Goal: Task Accomplishment & Management: Complete application form

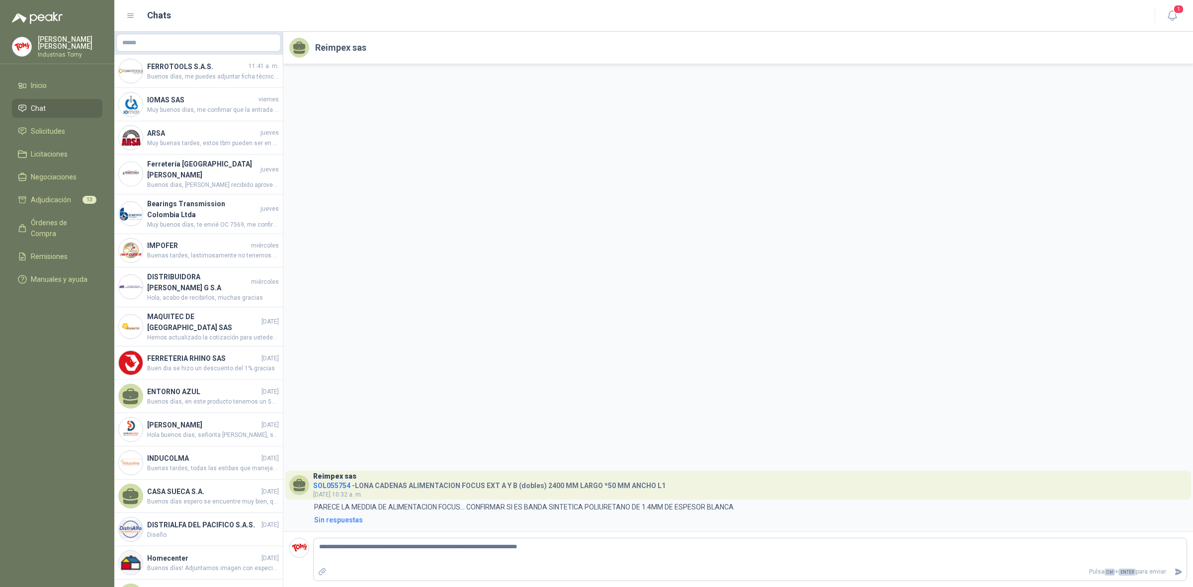
drag, startPoint x: 0, startPoint y: 0, endPoint x: 437, endPoint y: 260, distance: 508.8
click at [437, 260] on div "Reimpex sas SOL055754 - [PERSON_NAME] ALIMENTACION FOCUS EXT A Y B (dobles) 240…" at bounding box center [738, 297] width 910 height 467
drag, startPoint x: 592, startPoint y: 549, endPoint x: 267, endPoint y: 563, distance: 325.9
click at [267, 563] on div "FERROTOOLS S.A.S. 11:41 a. m. Buenos días, me puedes adjuntar ficha técnica por…" at bounding box center [653, 309] width 1079 height 555
click at [80, 129] on li "Solicitudes" at bounding box center [57, 131] width 79 height 11
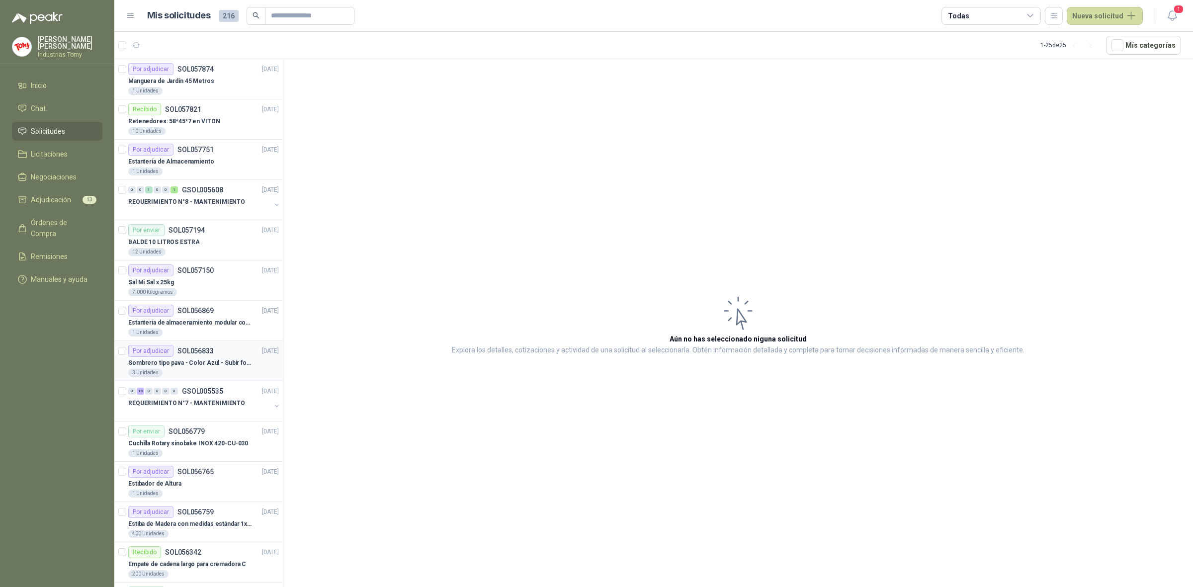
click at [215, 358] on div "Sombrero tipo pava - Color Azul - Subir foto" at bounding box center [203, 363] width 151 height 12
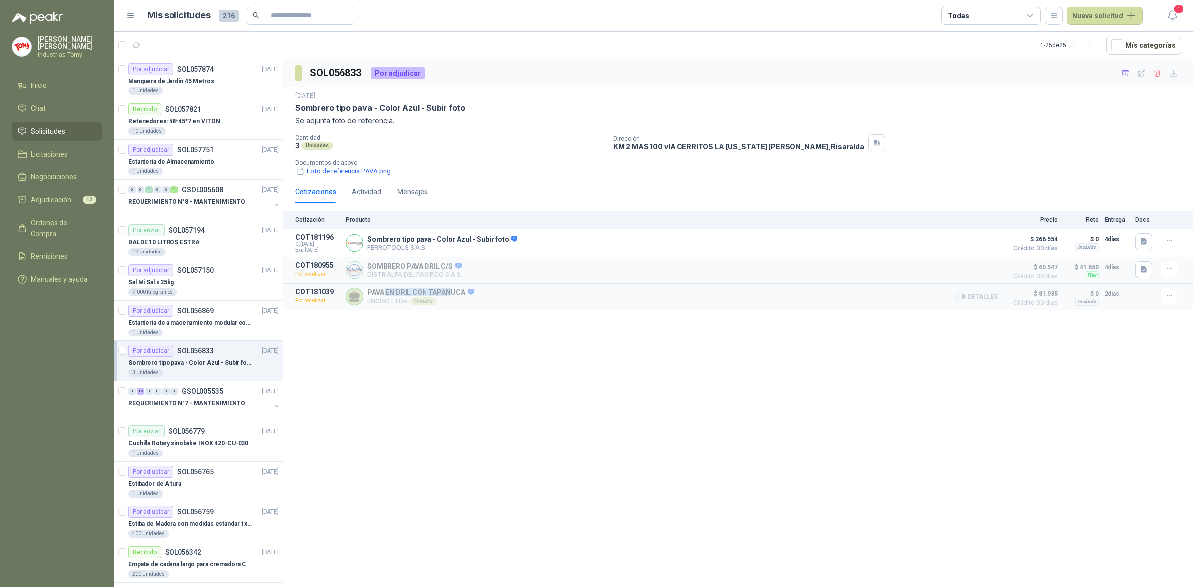
drag, startPoint x: 386, startPoint y: 299, endPoint x: 454, endPoint y: 298, distance: 68.1
click at [453, 297] on p "PAVA EN DRIL CON TAPANUCA" at bounding box center [420, 292] width 106 height 9
click at [457, 297] on p "PAVA EN DRIL CON TAPANUCA" at bounding box center [420, 292] width 106 height 9
click at [980, 297] on button "Detalles" at bounding box center [978, 296] width 47 height 13
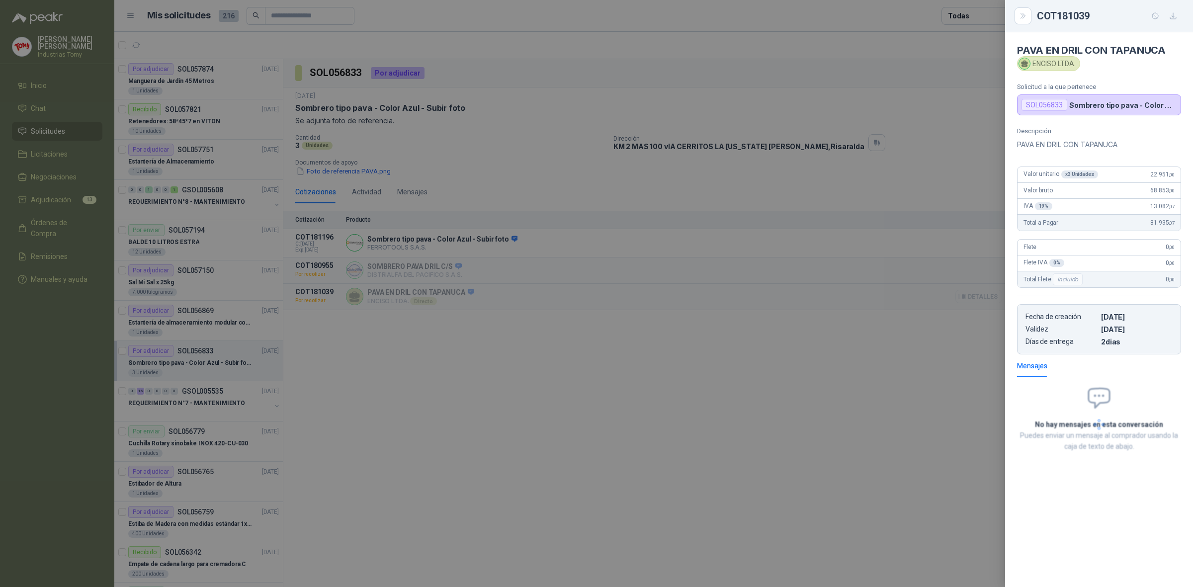
click at [980, 297] on div at bounding box center [596, 293] width 1193 height 587
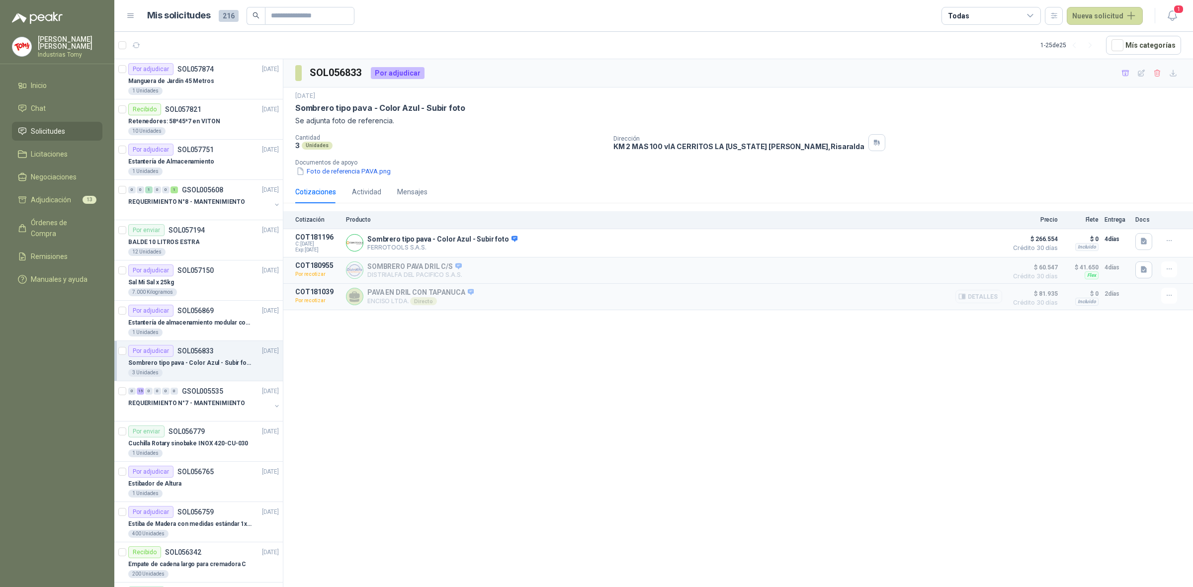
click at [980, 297] on button "Detalles" at bounding box center [978, 296] width 47 height 13
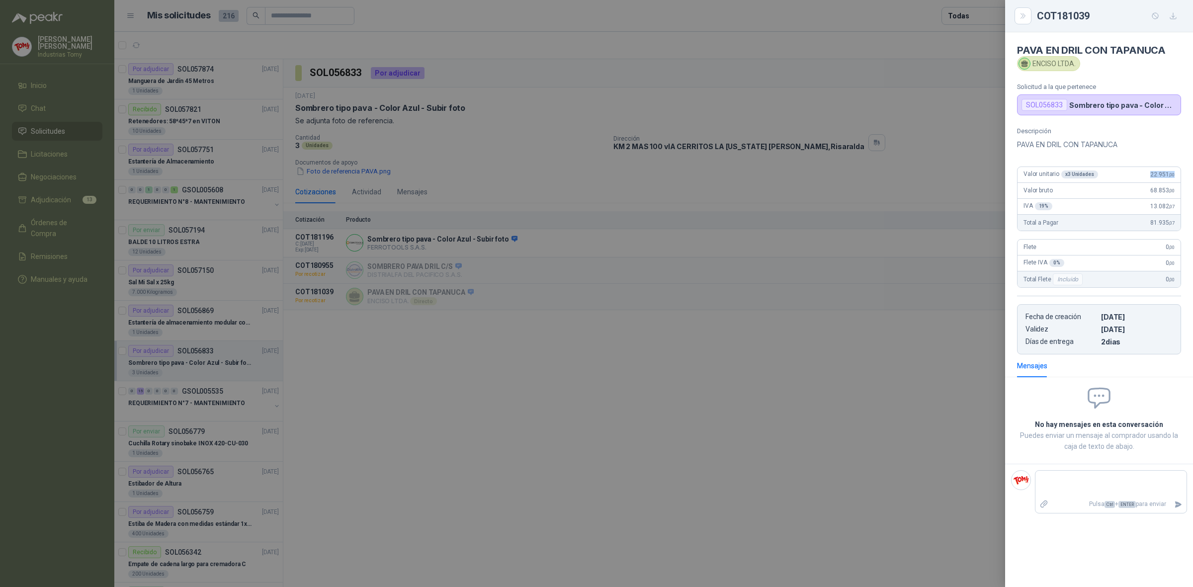
drag, startPoint x: 1146, startPoint y: 174, endPoint x: 1176, endPoint y: 182, distance: 30.7
click at [1176, 182] on div "Valor unitario x 3 Unidades 22.951 ,00" at bounding box center [1098, 175] width 163 height 16
click at [1180, 175] on article "Valor unitario x 3 Unidades 22.951 ,00 Valor bruto 68.853 ,00 IVA 19 % 13.082 ,…" at bounding box center [1099, 199] width 164 height 65
drag, startPoint x: 1117, startPoint y: 319, endPoint x: 1138, endPoint y: 320, distance: 21.4
click at [1138, 320] on p "[DATE]" at bounding box center [1137, 317] width 72 height 8
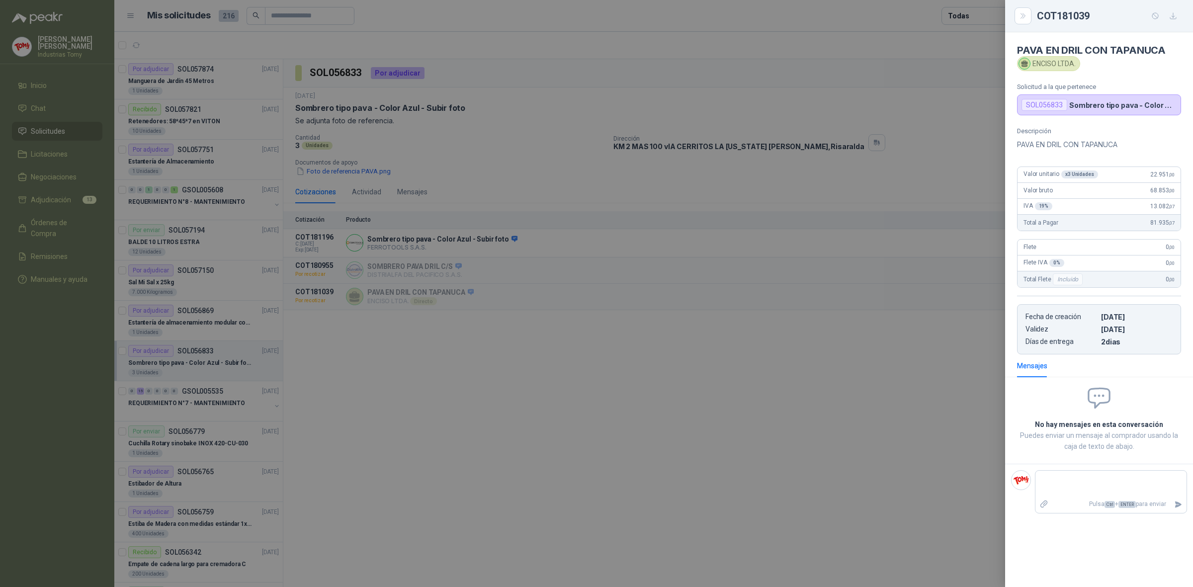
click at [1139, 320] on p "[DATE]" at bounding box center [1137, 317] width 72 height 8
drag, startPoint x: 1120, startPoint y: 341, endPoint x: 1113, endPoint y: 341, distance: 6.5
click at [1113, 341] on p "2 dias" at bounding box center [1137, 341] width 72 height 8
click at [855, 387] on div at bounding box center [596, 293] width 1193 height 587
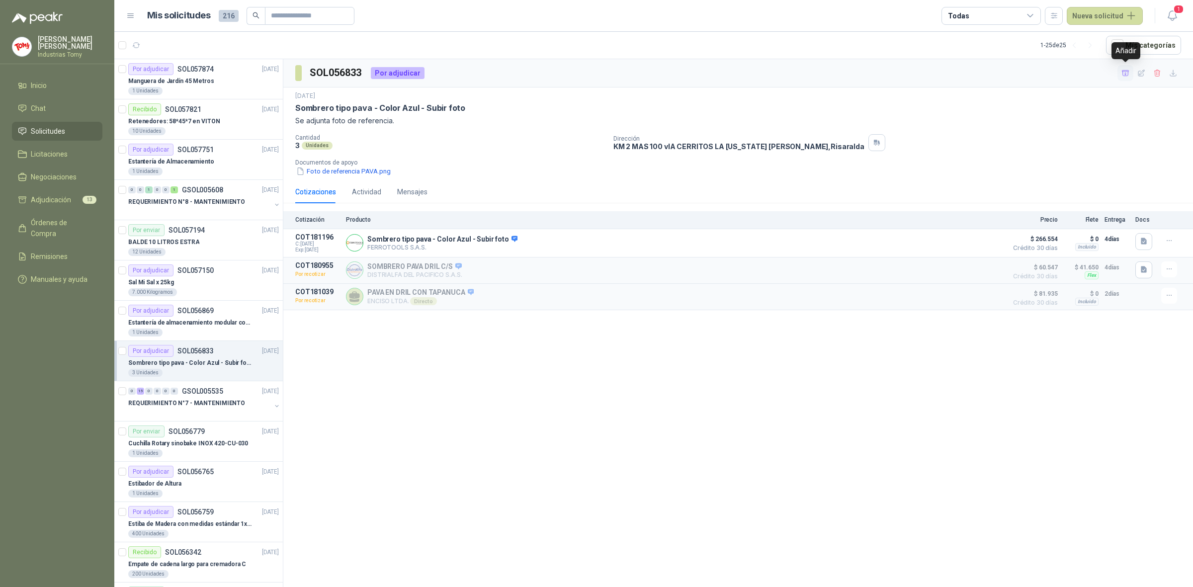
click at [1126, 73] on icon "button" at bounding box center [1125, 73] width 8 height 8
click at [989, 271] on button "Detalles" at bounding box center [978, 269] width 47 height 13
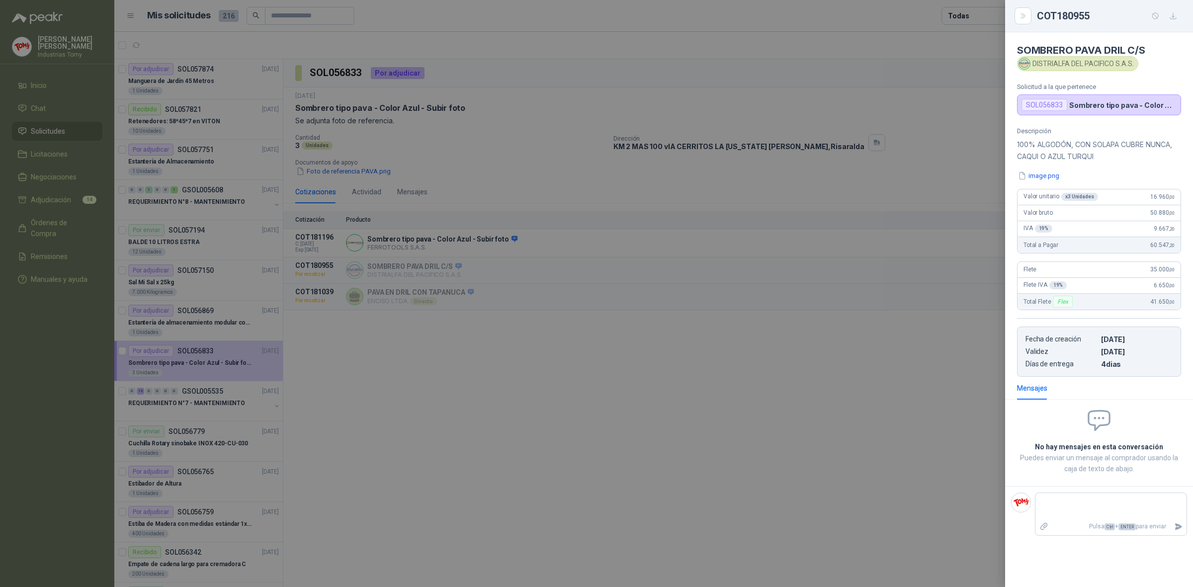
click at [972, 308] on div at bounding box center [596, 293] width 1193 height 587
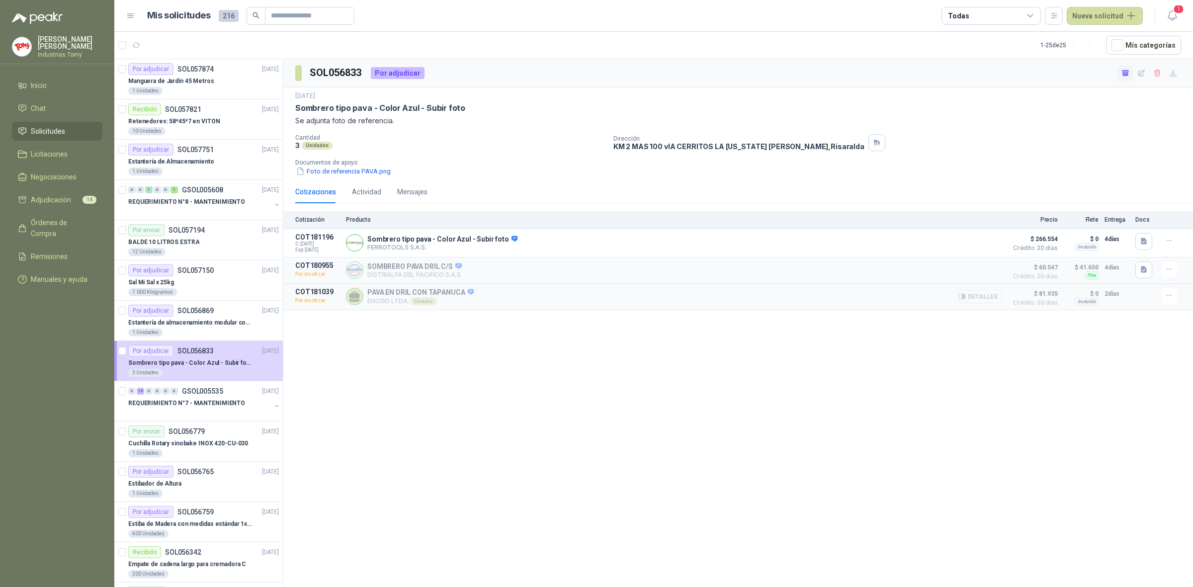
click at [981, 295] on button "Detalles" at bounding box center [978, 296] width 47 height 13
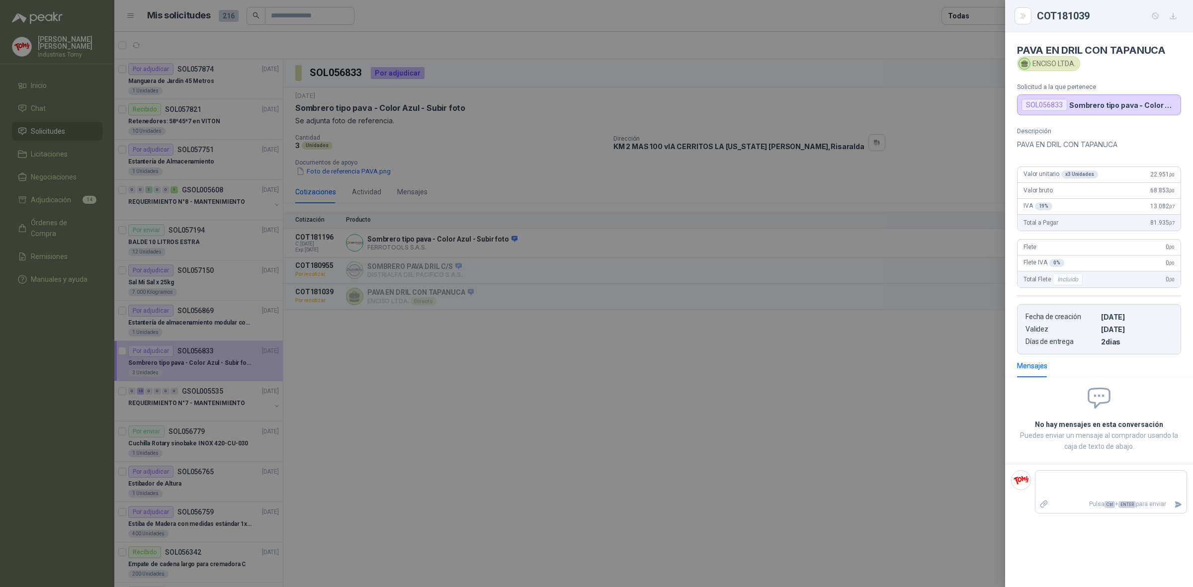
click at [921, 378] on div at bounding box center [596, 293] width 1193 height 587
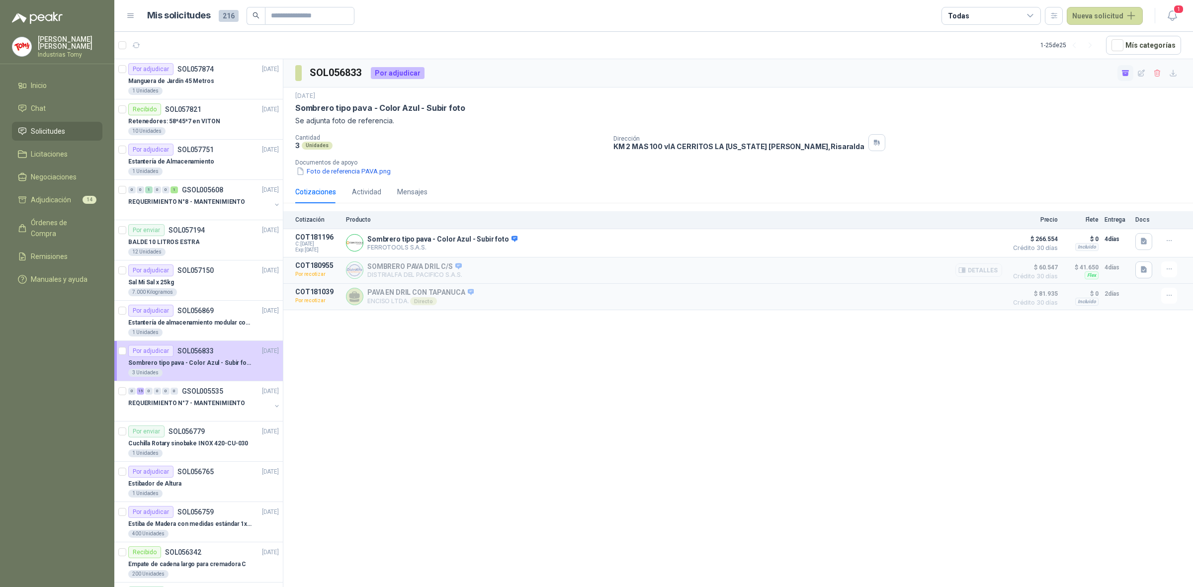
click at [991, 273] on button "Detalles" at bounding box center [978, 269] width 47 height 13
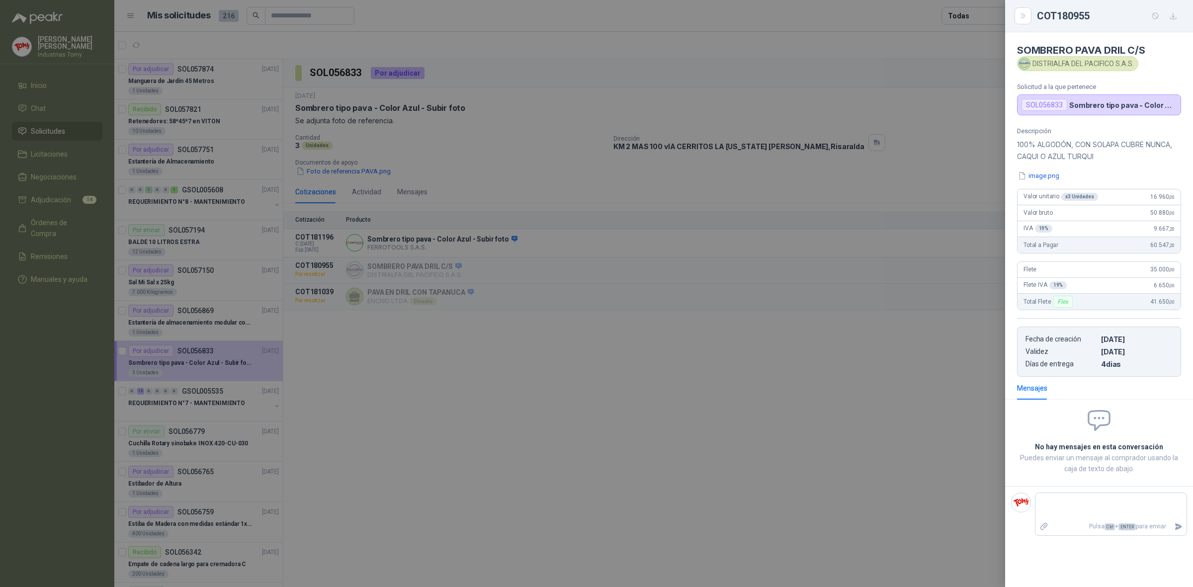
click at [988, 331] on div at bounding box center [596, 293] width 1193 height 587
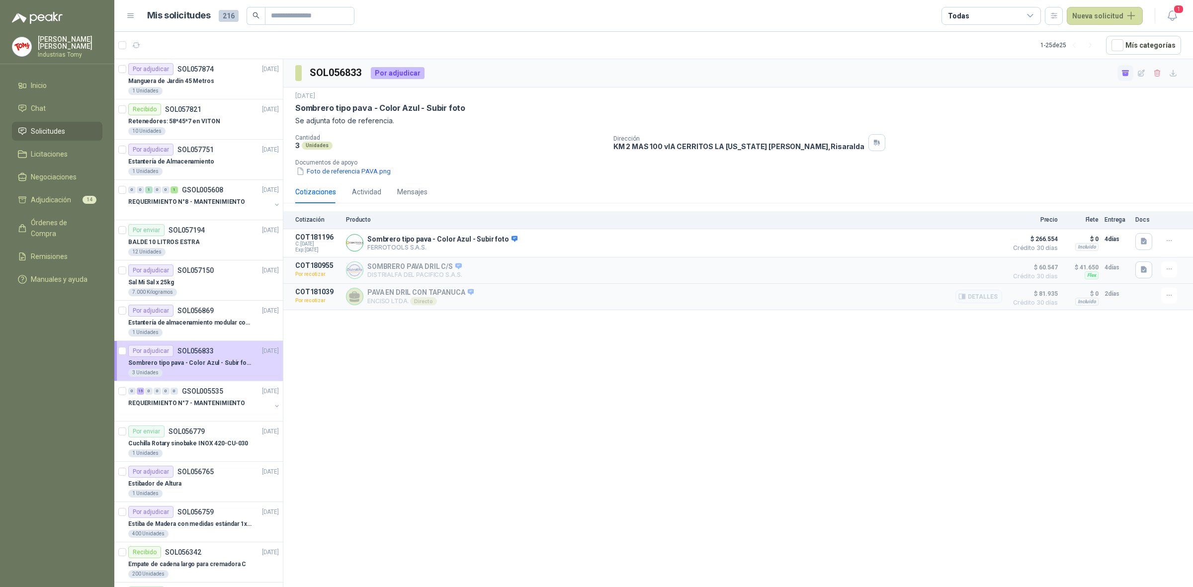
click at [414, 292] on p "PAVA EN DRIL CON TAPANUCA" at bounding box center [420, 292] width 106 height 9
drag, startPoint x: 366, startPoint y: 294, endPoint x: 465, endPoint y: 295, distance: 98.4
click at [465, 295] on div "PAVA EN DRIL CON TAPANUCA [PERSON_NAME] LTDA. Directo Detalles" at bounding box center [674, 297] width 656 height 18
copy p "PAVA EN DRIL CON TAPANUCA"
click at [423, 371] on div "SOL056833 Por adjudicar [DATE] Sombrero tipo pava - Color Azul - Subir foto Se …" at bounding box center [738, 324] width 910 height 531
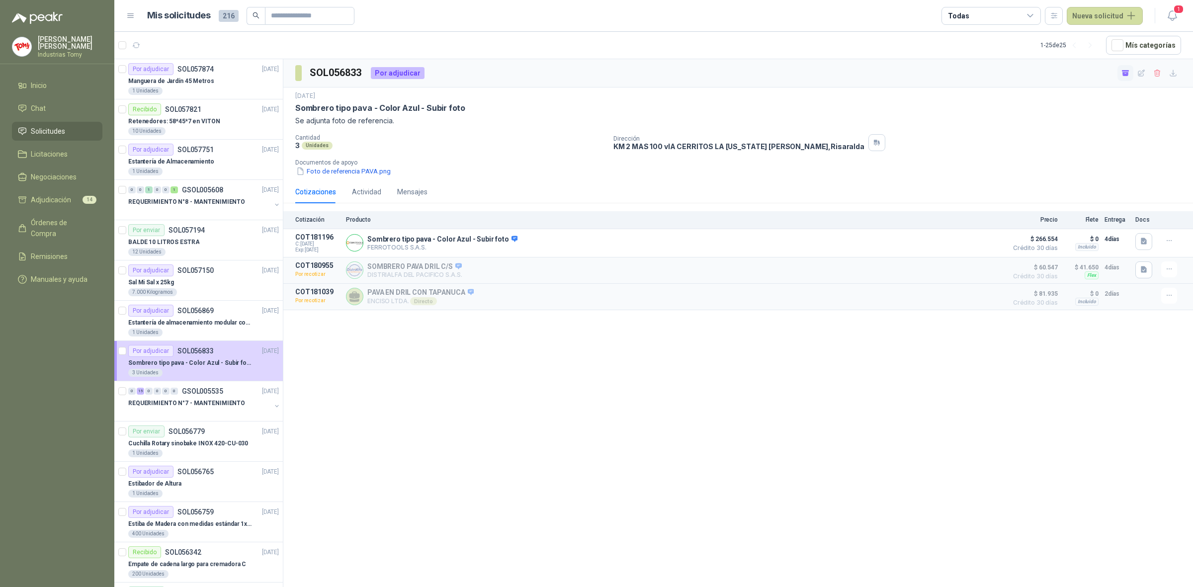
click at [523, 427] on div "SOL056833 Por adjudicar [DATE] Sombrero tipo pava - Color Azul - Subir foto Se …" at bounding box center [738, 324] width 910 height 531
click at [288, 21] on input "text" at bounding box center [306, 15] width 70 height 17
type input "*********"
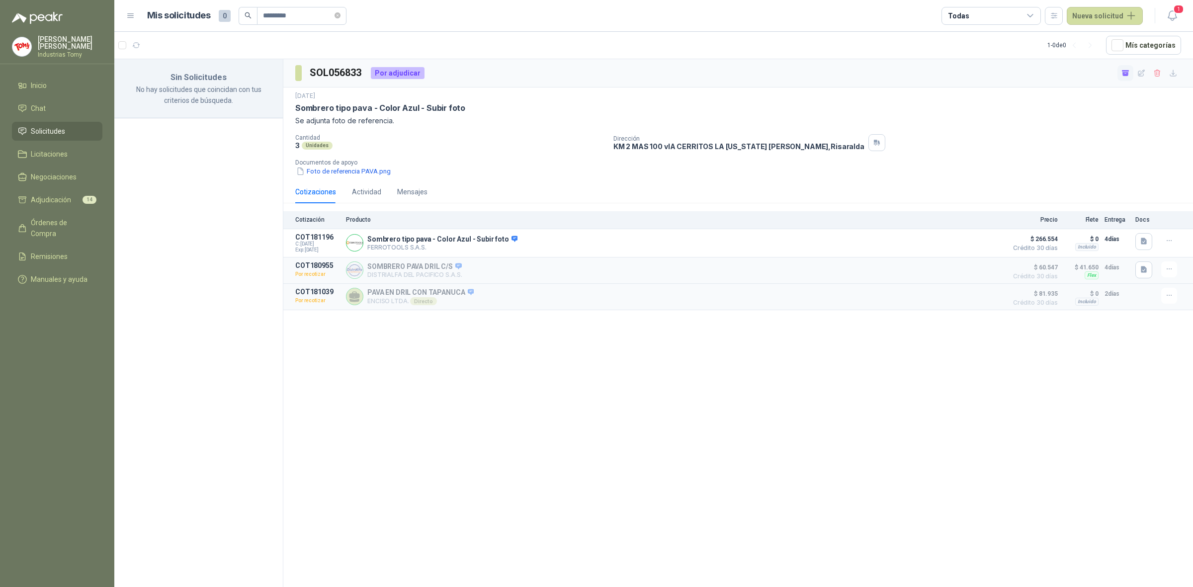
click at [84, 122] on link "Solicitudes" at bounding box center [57, 131] width 90 height 19
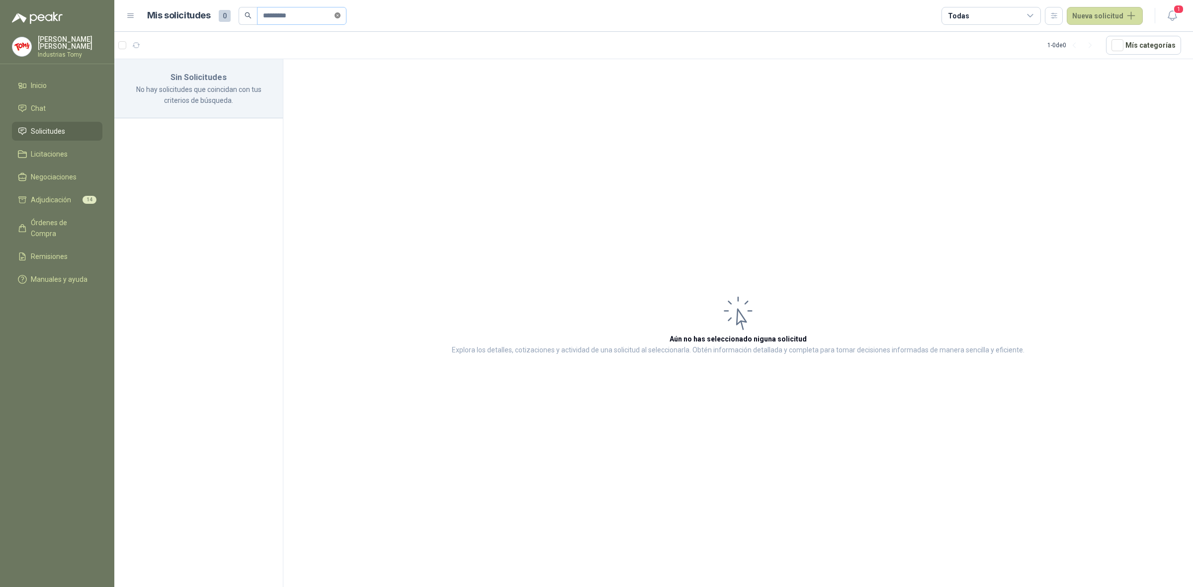
click at [340, 12] on icon "close-circle" at bounding box center [338, 15] width 6 height 6
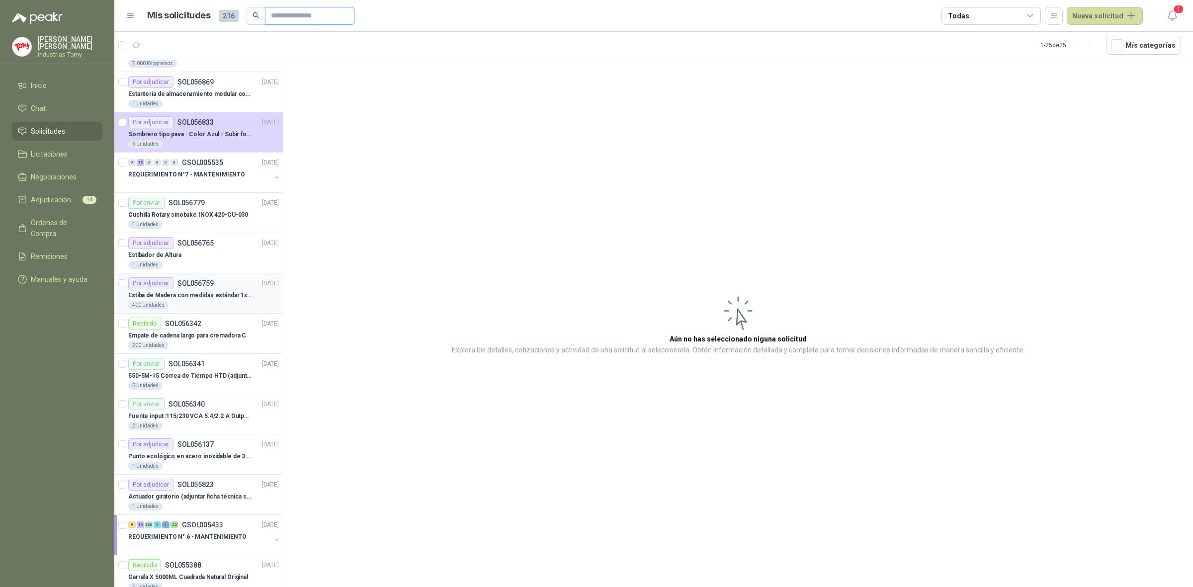
scroll to position [249, 0]
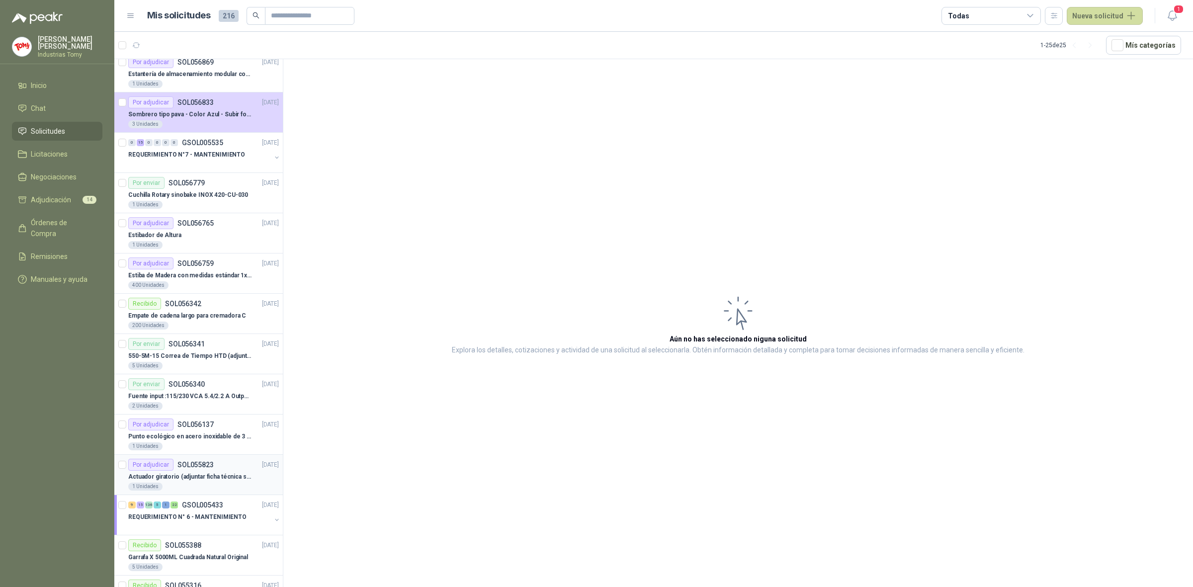
click at [204, 480] on p "Actuador giratorio (adjuntar ficha técnica si es diferente a festo)" at bounding box center [190, 476] width 124 height 9
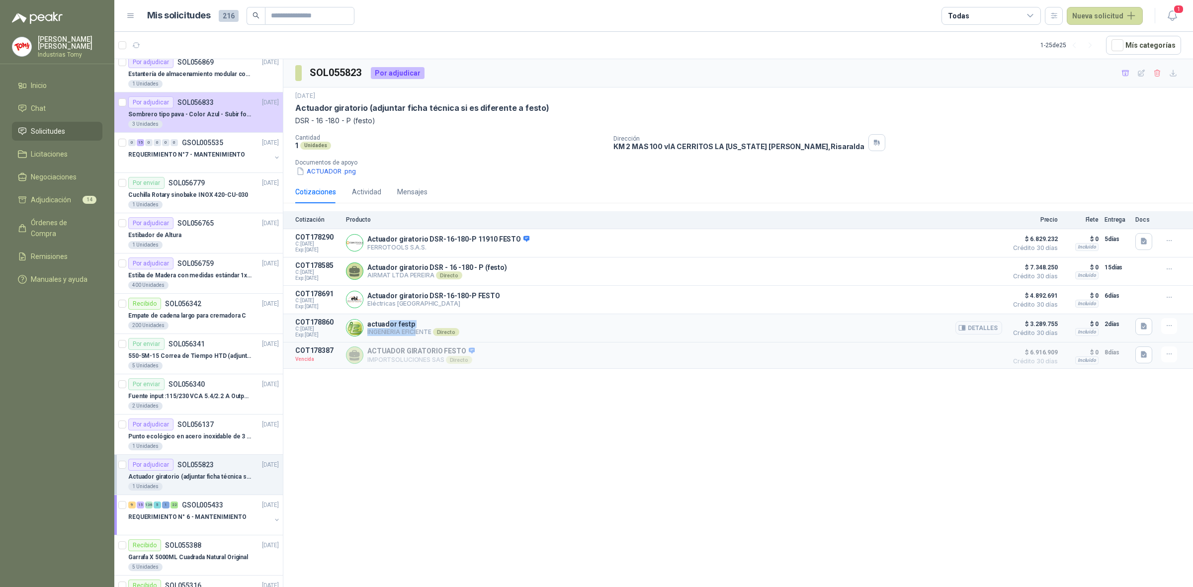
drag, startPoint x: 386, startPoint y: 328, endPoint x: 418, endPoint y: 334, distance: 31.8
click at [418, 334] on div "actuador festp INGENIERIA EFICIENTE Directo Detalles" at bounding box center [413, 328] width 92 height 16
click at [985, 330] on button "Detalles" at bounding box center [978, 327] width 47 height 13
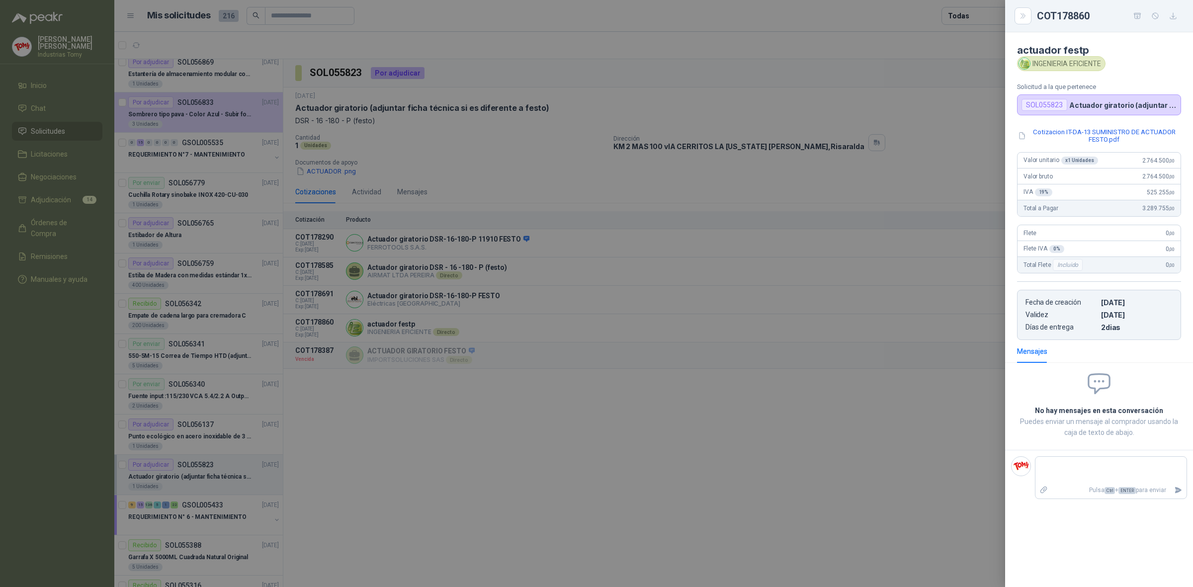
drag, startPoint x: 841, startPoint y: 425, endPoint x: 828, endPoint y: 391, distance: 36.7
click at [841, 426] on div at bounding box center [596, 293] width 1193 height 587
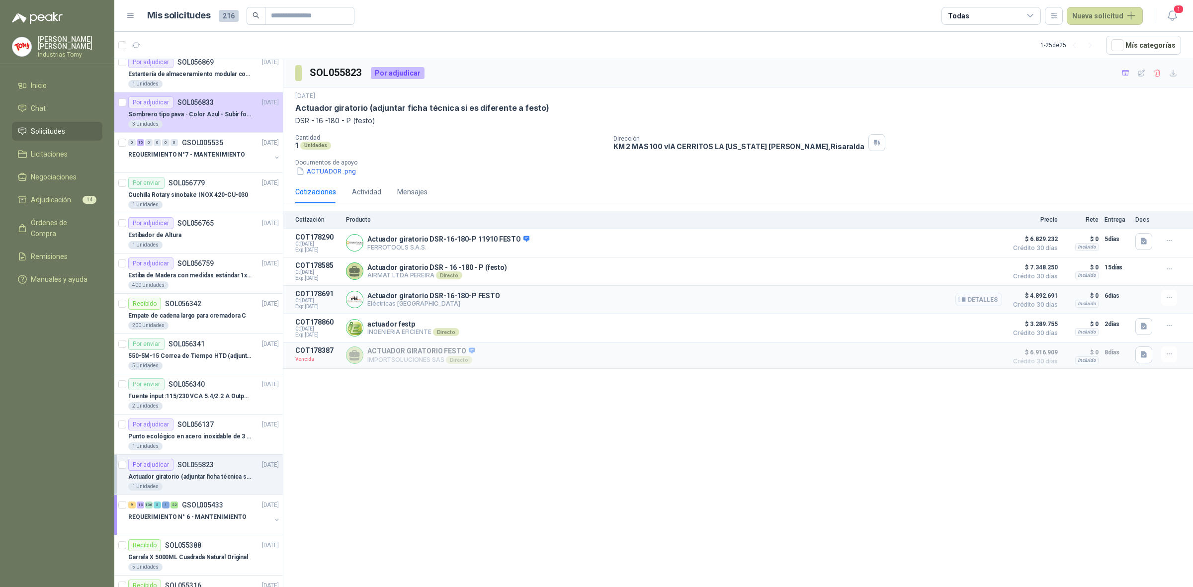
click at [992, 297] on button "Detalles" at bounding box center [978, 299] width 47 height 13
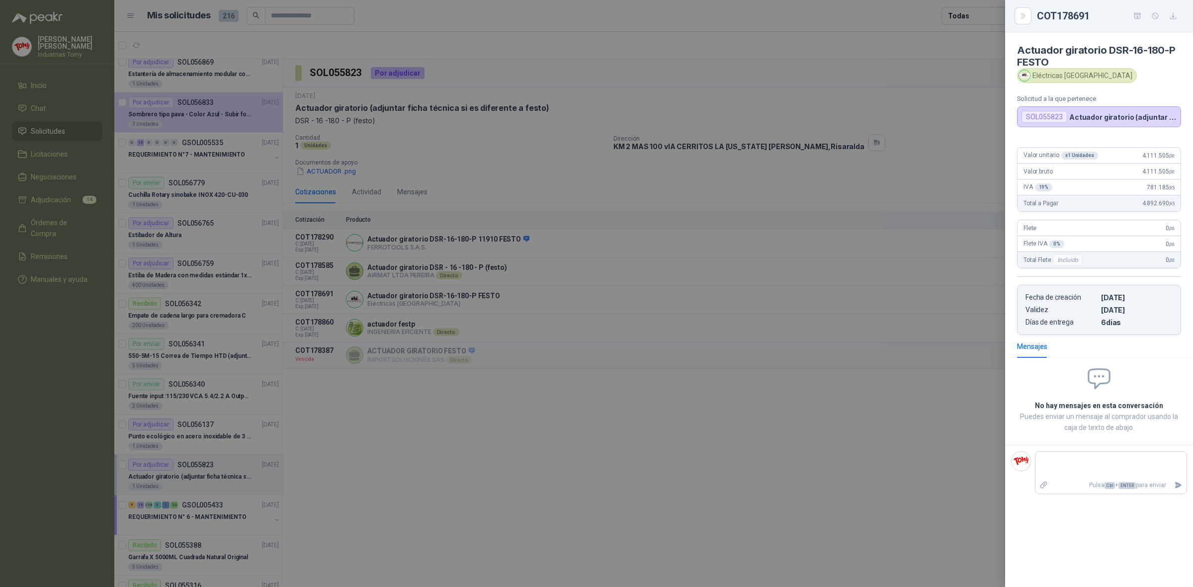
click at [903, 327] on div at bounding box center [596, 293] width 1193 height 587
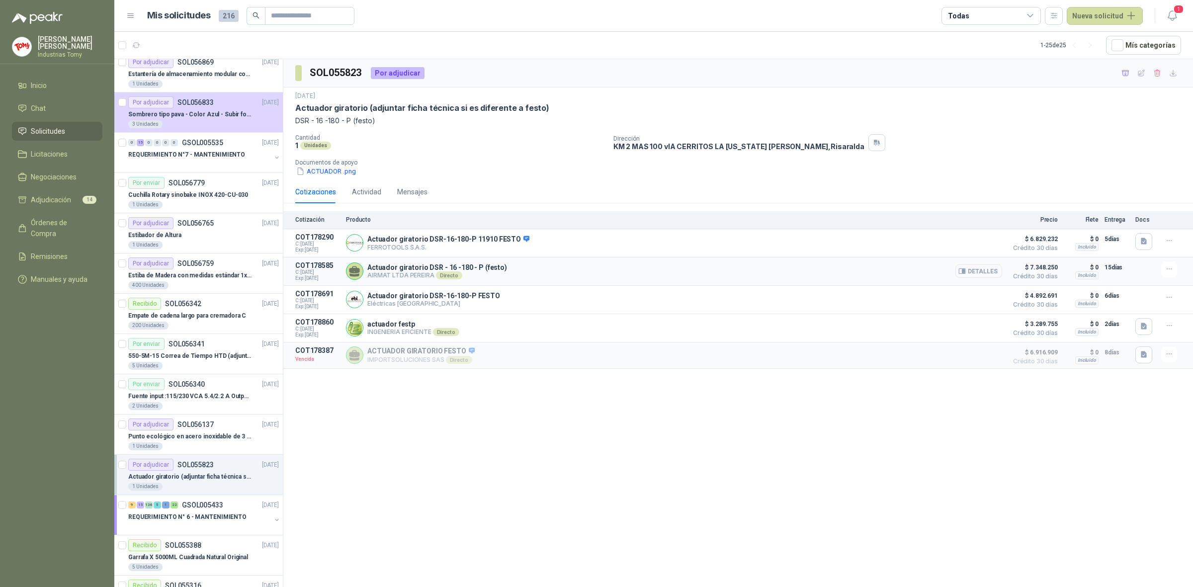
click at [987, 267] on button "Detalles" at bounding box center [978, 270] width 47 height 13
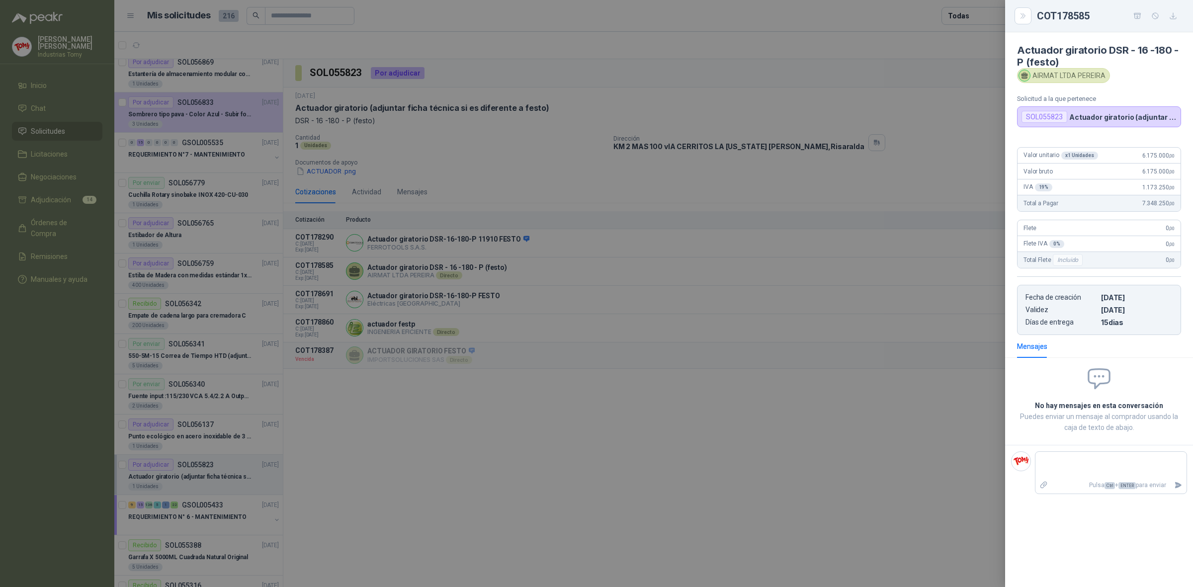
click at [888, 270] on div at bounding box center [596, 293] width 1193 height 587
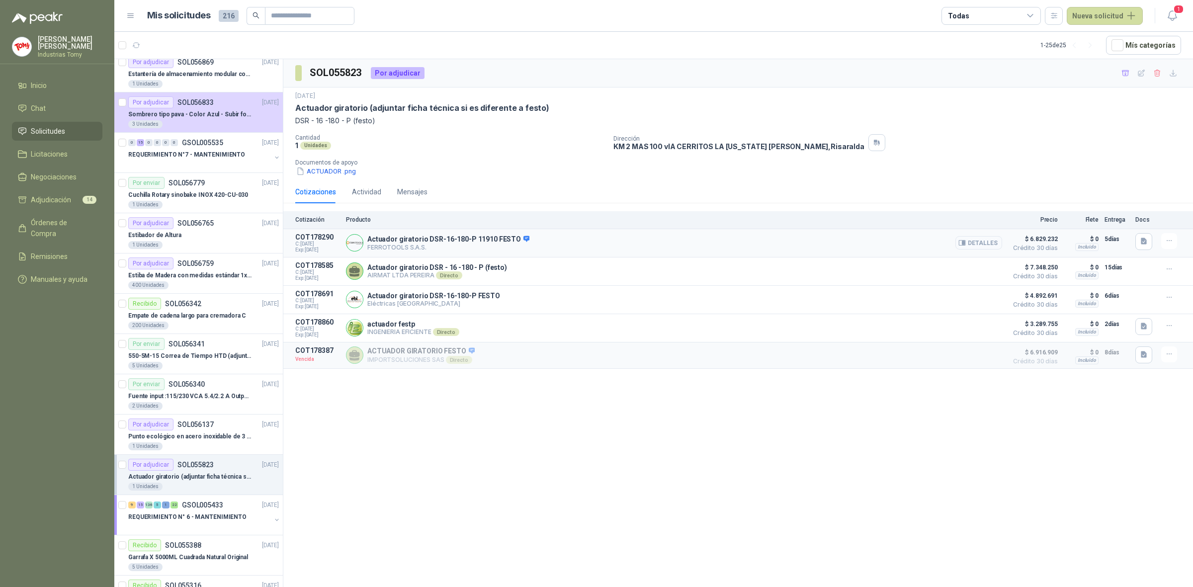
click at [977, 242] on button "Detalles" at bounding box center [978, 242] width 47 height 13
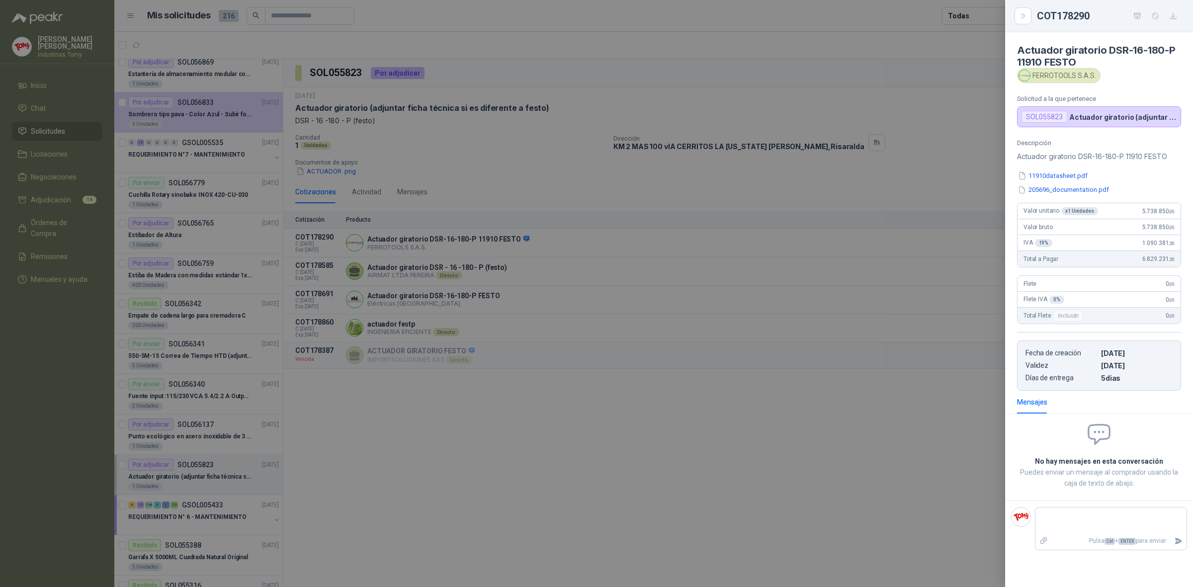
click at [896, 253] on div at bounding box center [596, 293] width 1193 height 587
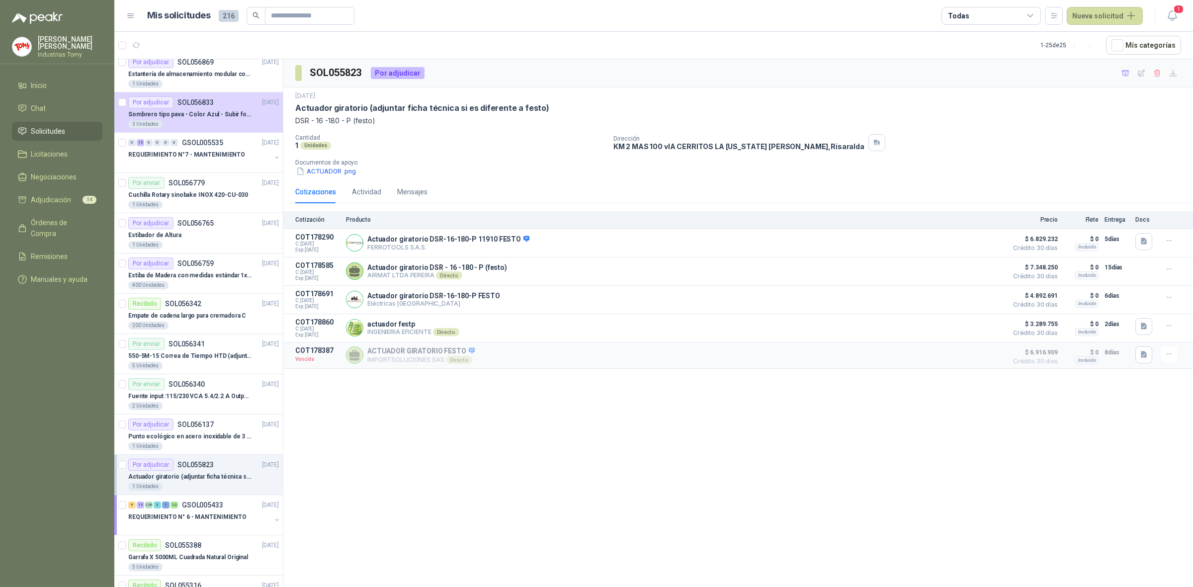
click at [560, 463] on div "SOL055823 Por adjudicar [DATE] Actuador giratorio (adjuntar ficha técnica si es…" at bounding box center [738, 324] width 910 height 531
click at [199, 115] on p "Sombrero tipo pava - Color Azul - Subir foto" at bounding box center [190, 114] width 124 height 9
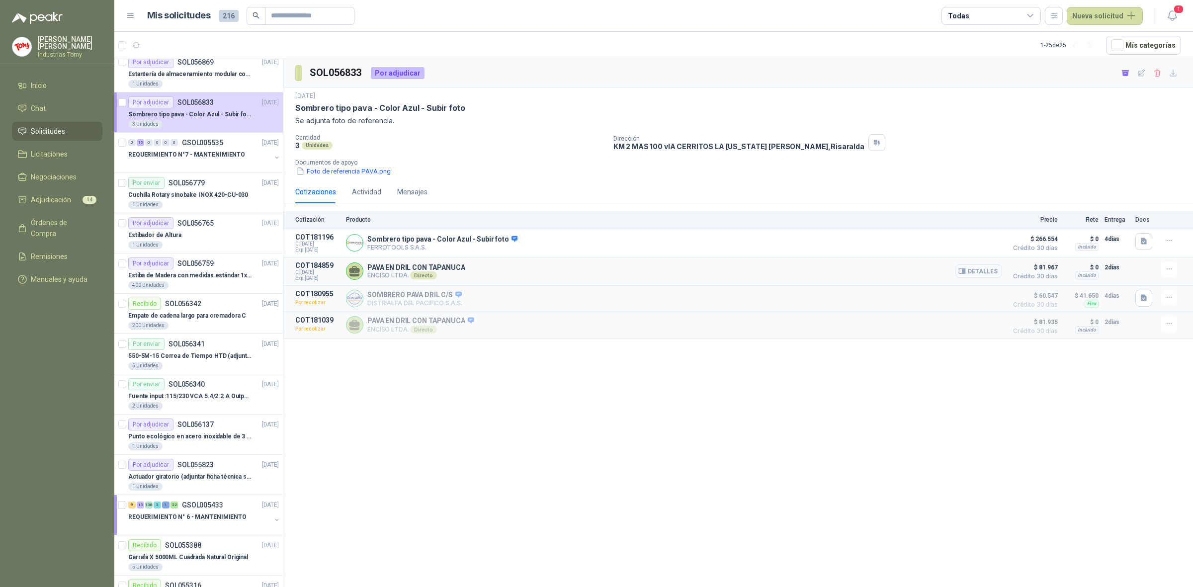
click at [993, 273] on button "Detalles" at bounding box center [978, 270] width 47 height 13
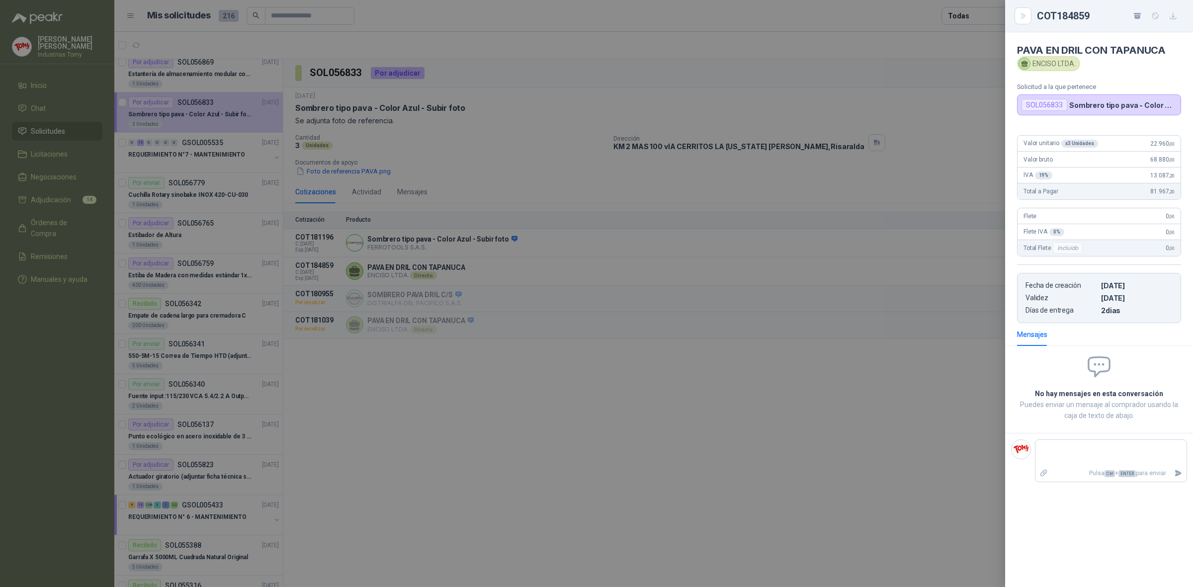
click at [687, 401] on div at bounding box center [596, 293] width 1193 height 587
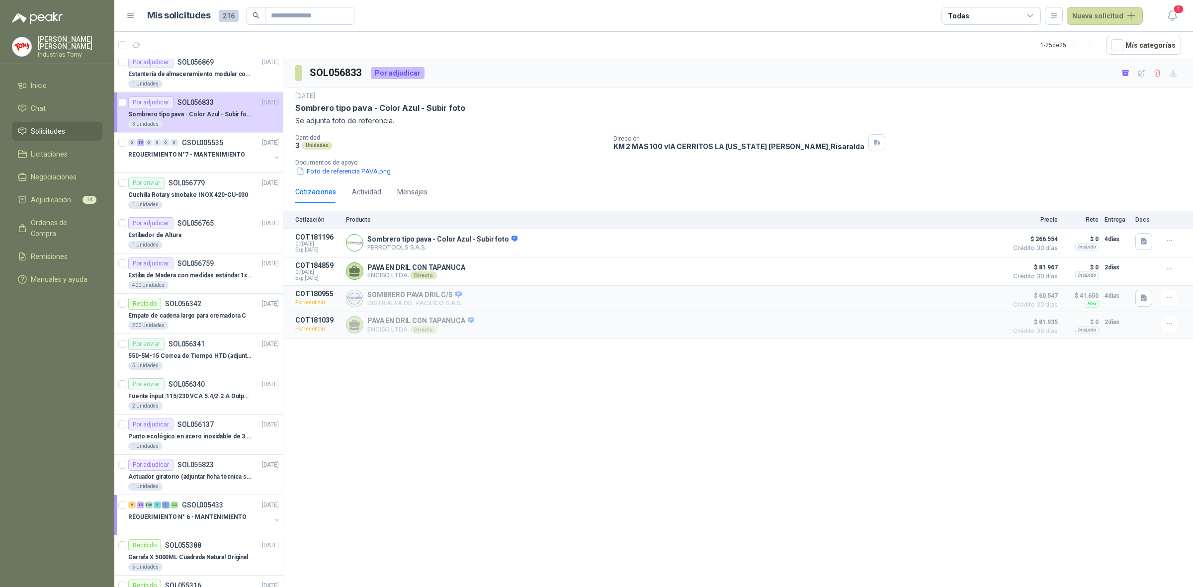
click at [590, 376] on div "SOL056833 Por adjudicar [DATE] Sombrero tipo pava - Color Azul - Subir foto Se …" at bounding box center [738, 324] width 910 height 531
click at [985, 270] on button "Detalles" at bounding box center [978, 270] width 47 height 13
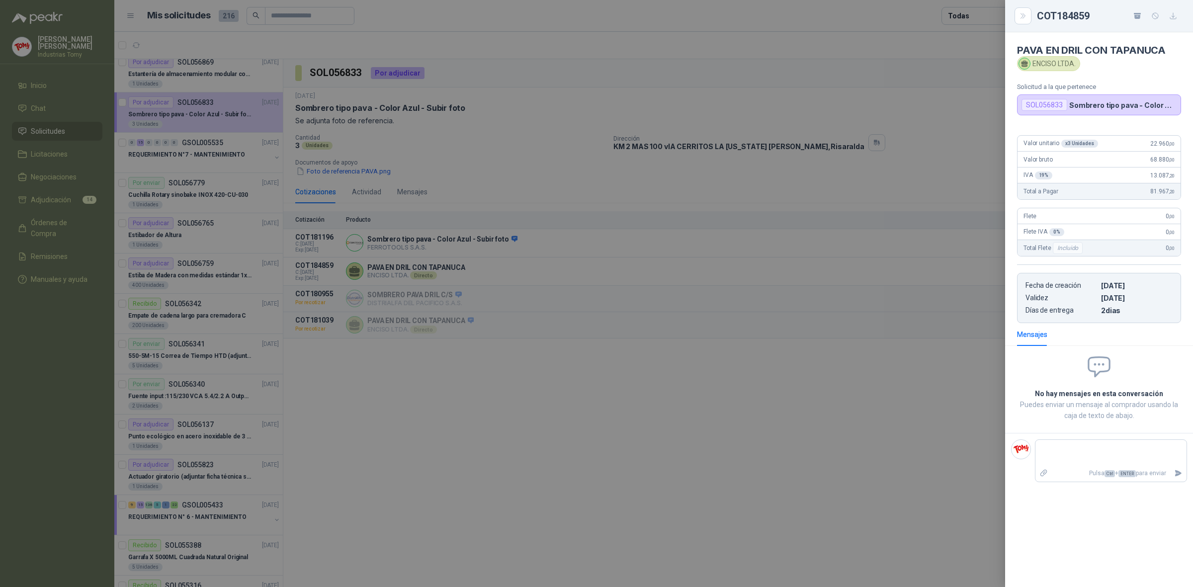
drag, startPoint x: 1109, startPoint y: 308, endPoint x: 1121, endPoint y: 311, distance: 12.3
click at [1121, 311] on p "2 dias" at bounding box center [1137, 310] width 72 height 8
click at [752, 445] on div at bounding box center [596, 293] width 1193 height 587
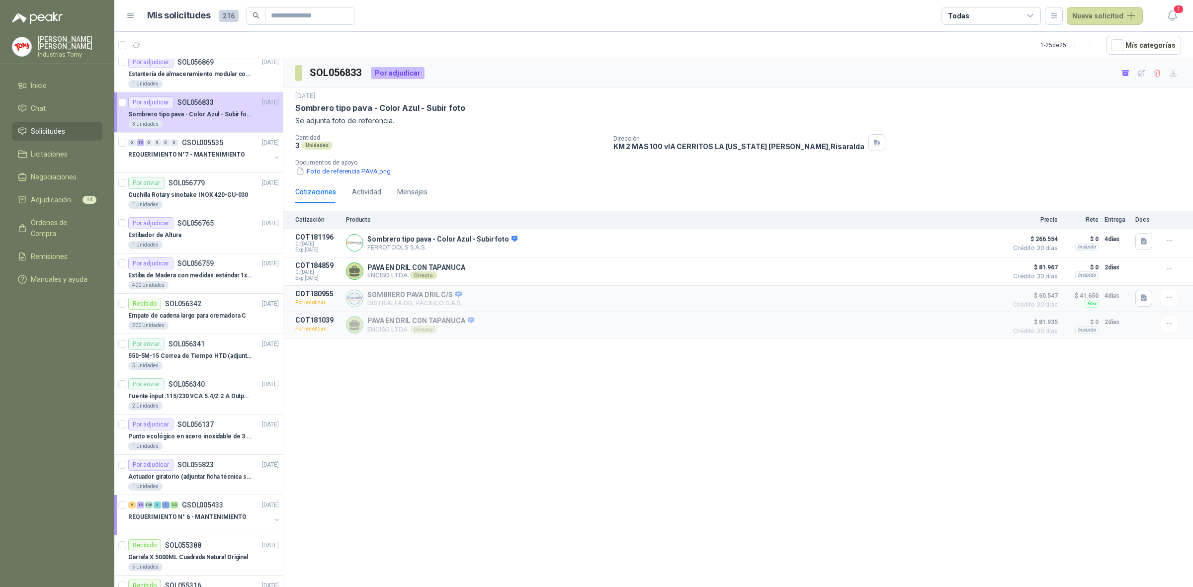
click at [461, 458] on div "SOL056833 Por adjudicar [DATE] Sombrero tipo pava - Color Azul - Subir foto Se …" at bounding box center [738, 324] width 910 height 531
click at [1127, 71] on icon "button" at bounding box center [1125, 70] width 7 height 1
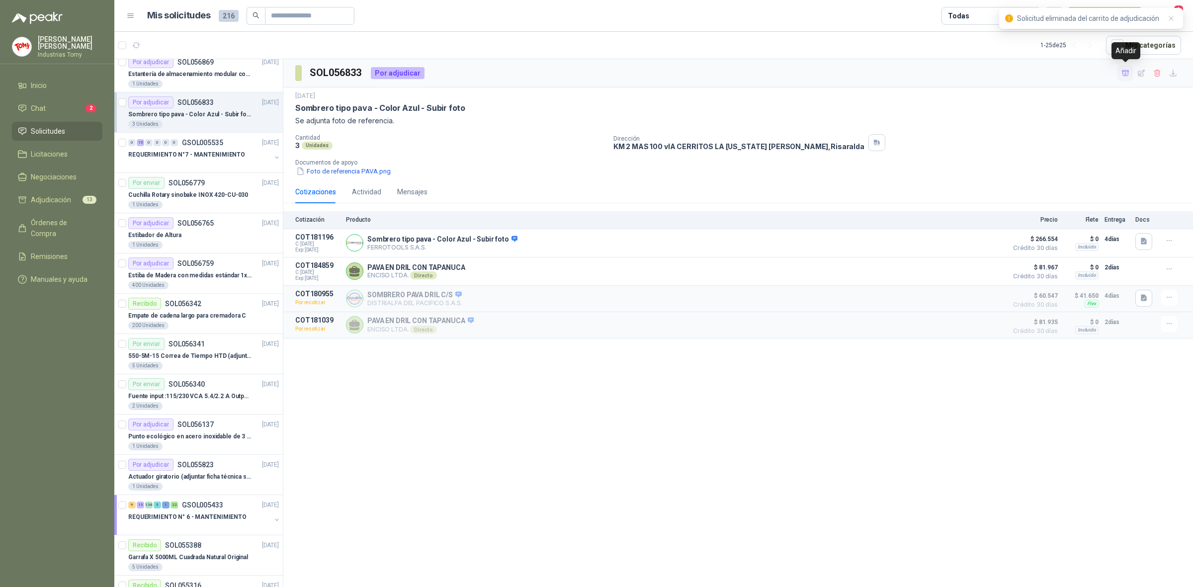
click at [1127, 71] on icon "button" at bounding box center [1125, 73] width 8 height 8
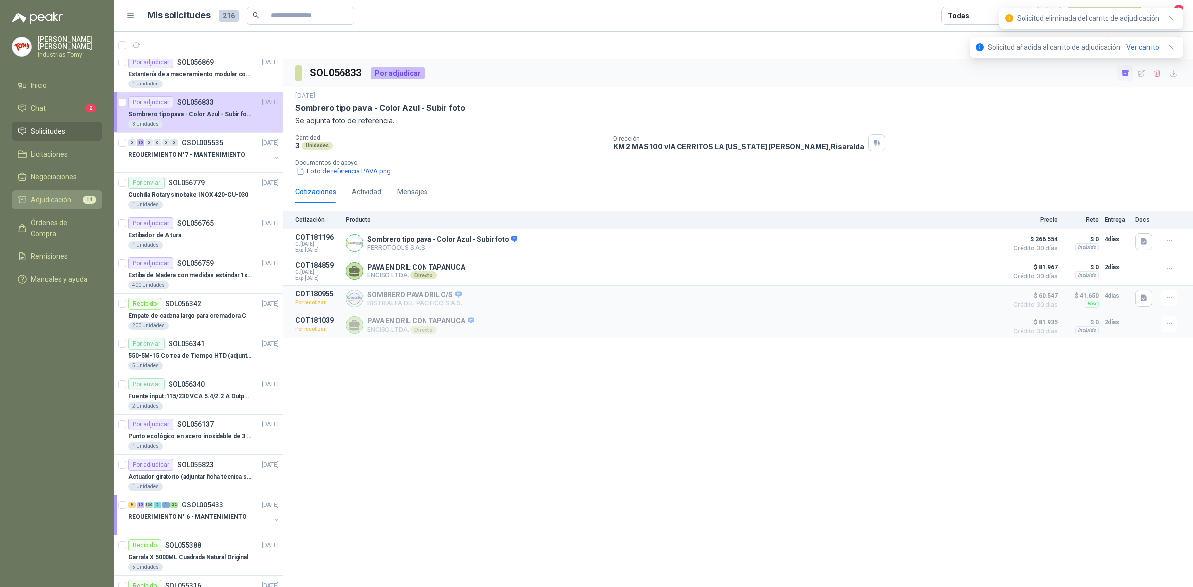
click at [66, 197] on span "Adjudicación" at bounding box center [51, 199] width 40 height 11
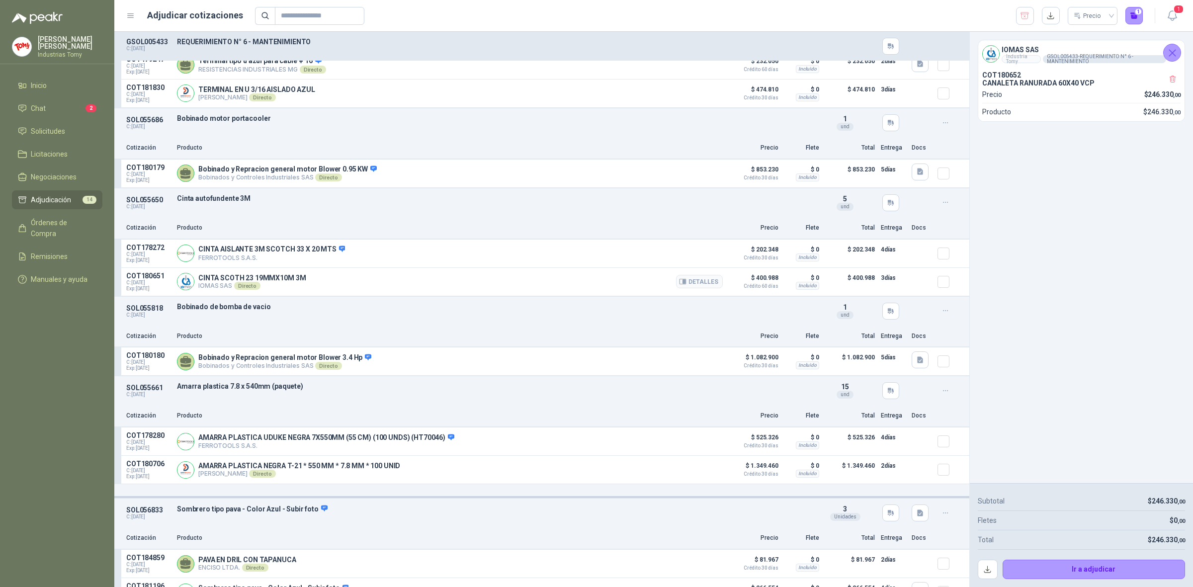
scroll to position [826, 0]
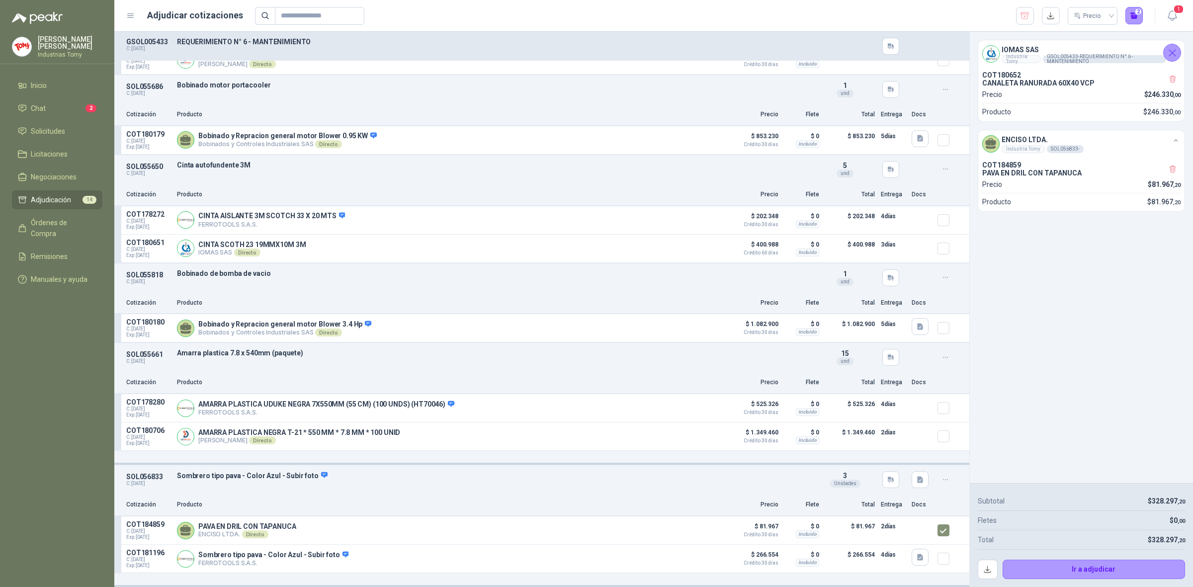
click at [87, 354] on menu "[PERSON_NAME] Industrias [PERSON_NAME] Chat 2 Solicitudes Licitaciones Negociac…" at bounding box center [57, 293] width 114 height 587
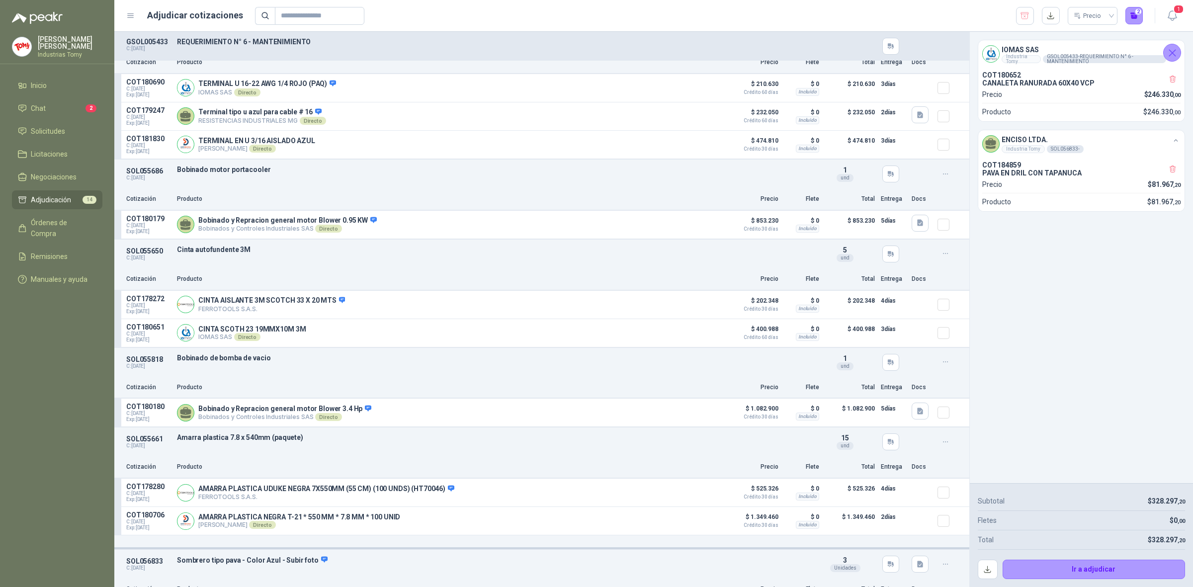
scroll to position [702, 0]
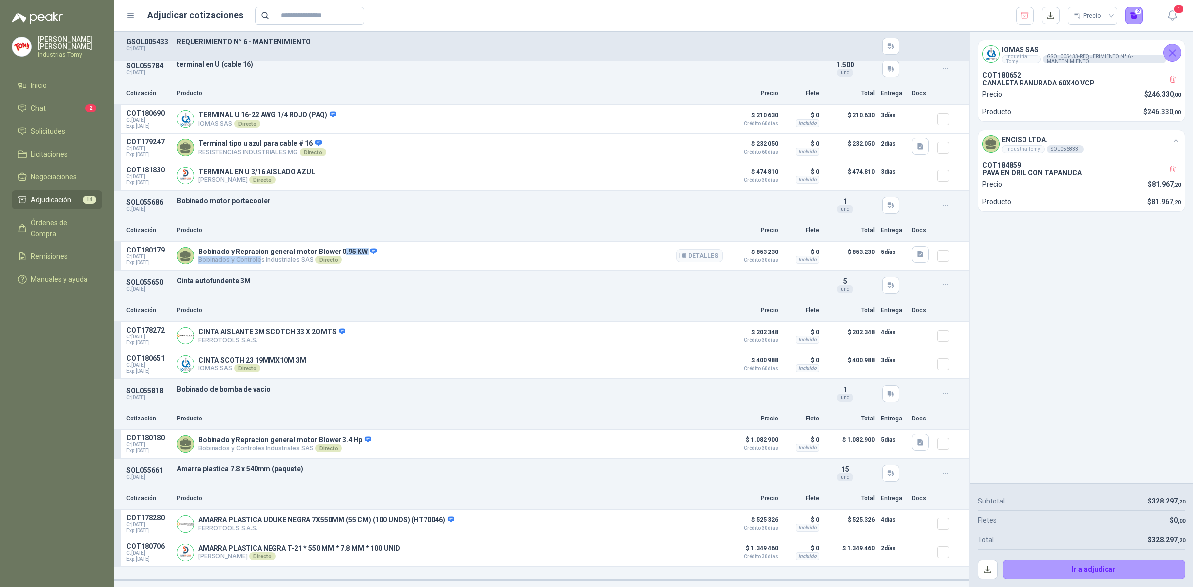
drag, startPoint x: 256, startPoint y: 261, endPoint x: 337, endPoint y: 246, distance: 81.4
click at [337, 246] on article "COT180179 C: [DATE] Exp: [DATE] Bobinado y Repracion general motor Blower 0.95 …" at bounding box center [541, 256] width 855 height 28
click at [331, 254] on p "Bobinado y Repracion general motor Blower 0.95 KW" at bounding box center [287, 252] width 178 height 9
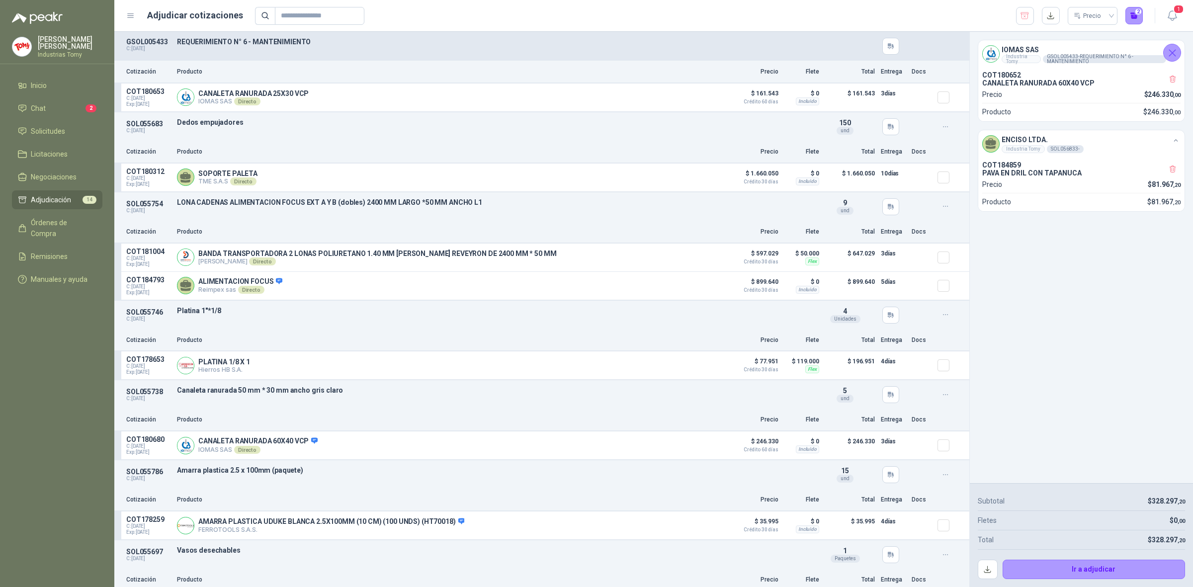
scroll to position [18, 0]
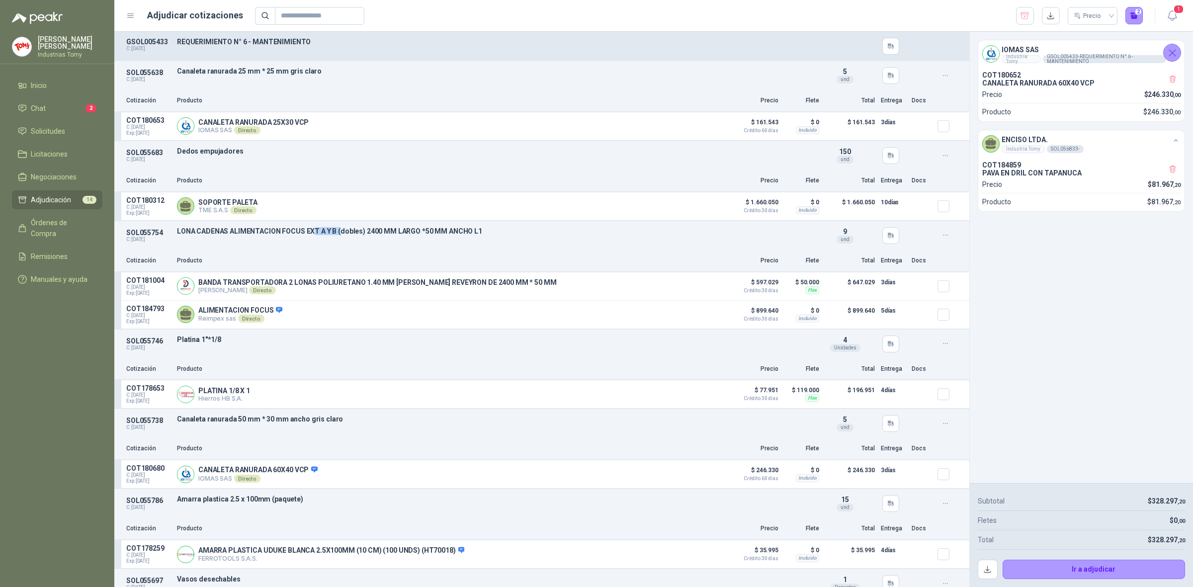
drag, startPoint x: 318, startPoint y: 227, endPoint x: 337, endPoint y: 226, distance: 18.4
click at [337, 226] on div "SOL055754 C: [DATE] [PERSON_NAME] ALIMENTACION FOCUS EXT A Y B (dobles) 2400 MM…" at bounding box center [541, 235] width 855 height 29
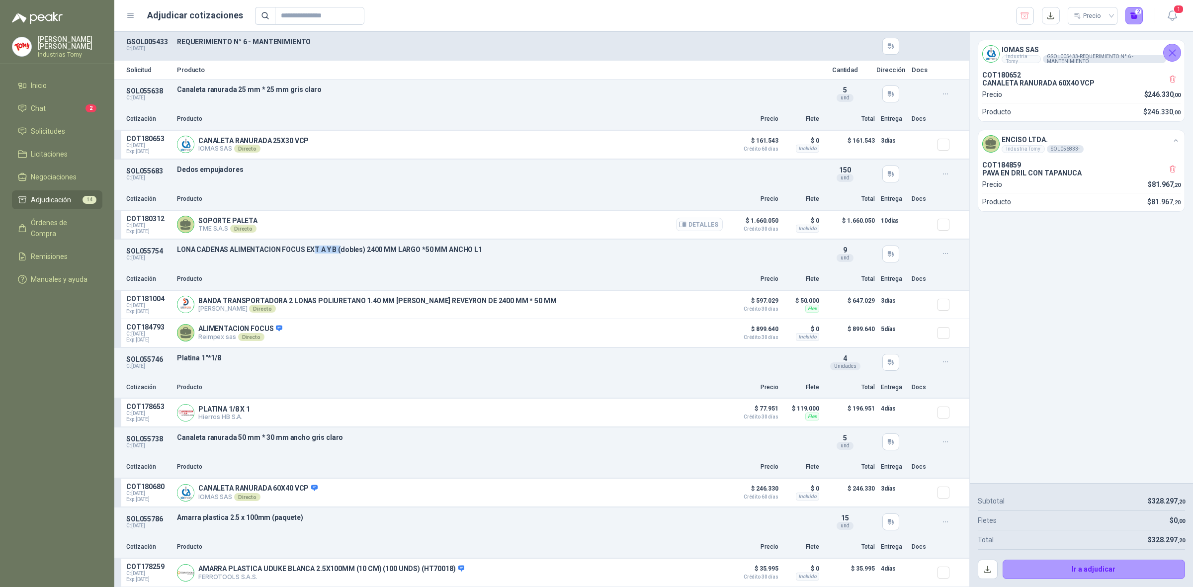
click at [701, 225] on button "Detalles" at bounding box center [699, 224] width 47 height 13
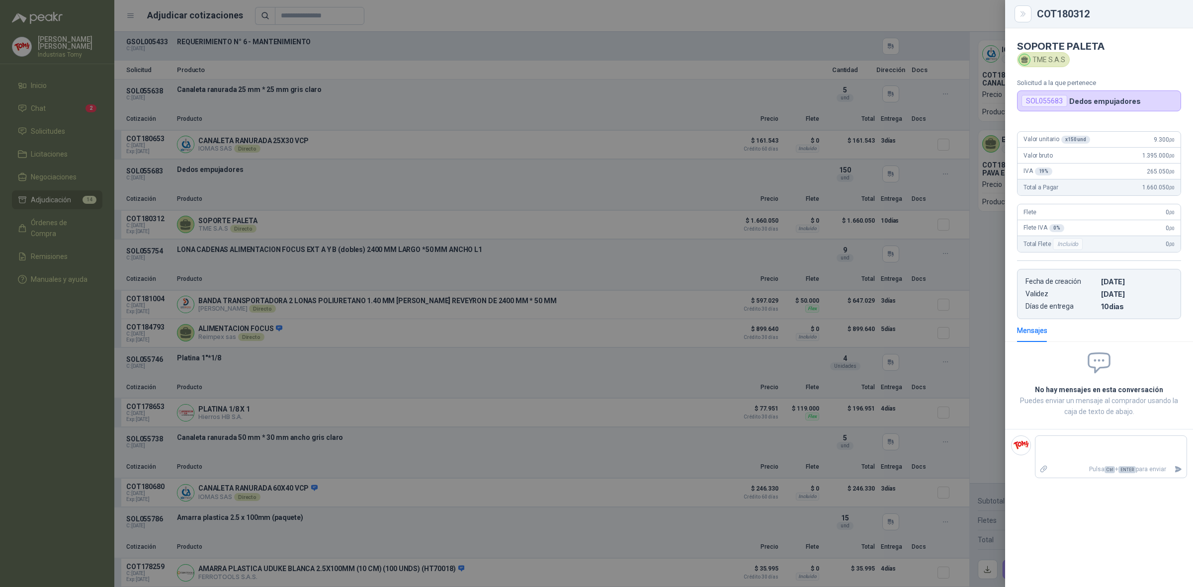
click at [577, 273] on div at bounding box center [596, 293] width 1193 height 587
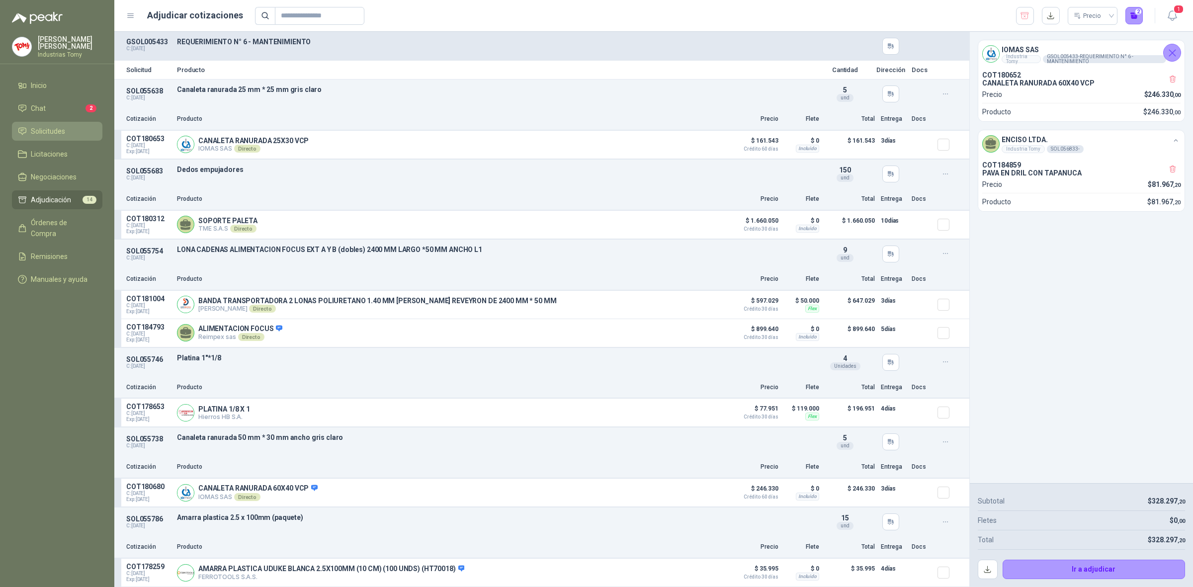
click at [53, 127] on span "Solicitudes" at bounding box center [48, 131] width 34 height 11
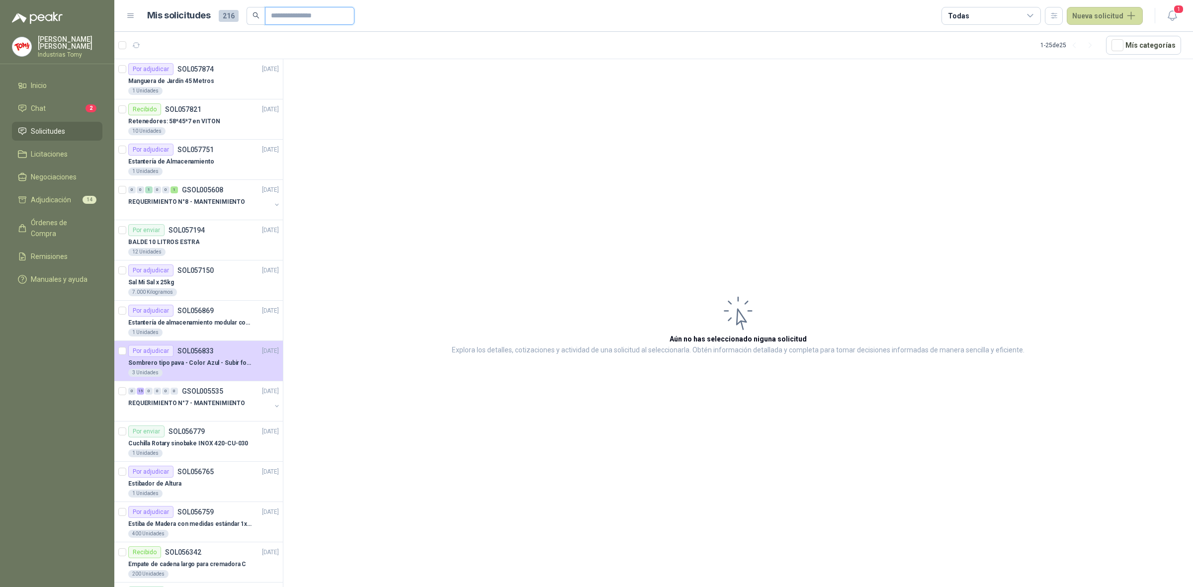
click at [289, 20] on input "text" at bounding box center [306, 15] width 70 height 17
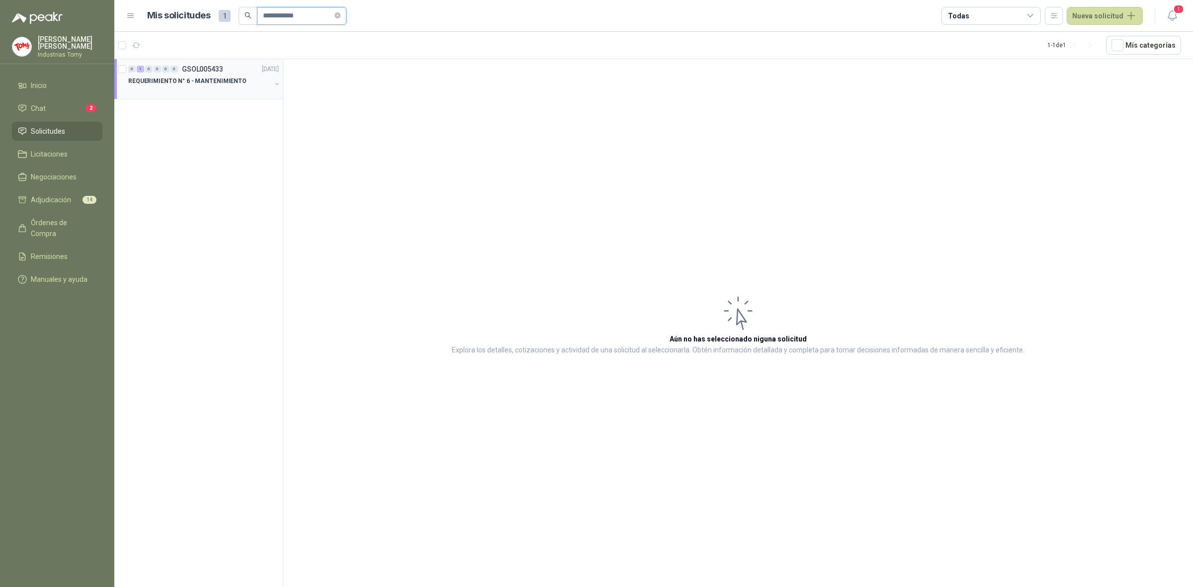
type input "**********"
click at [227, 82] on p "REQUERIMIENTO N° 6 - MANTENIMIENTO" at bounding box center [187, 81] width 118 height 9
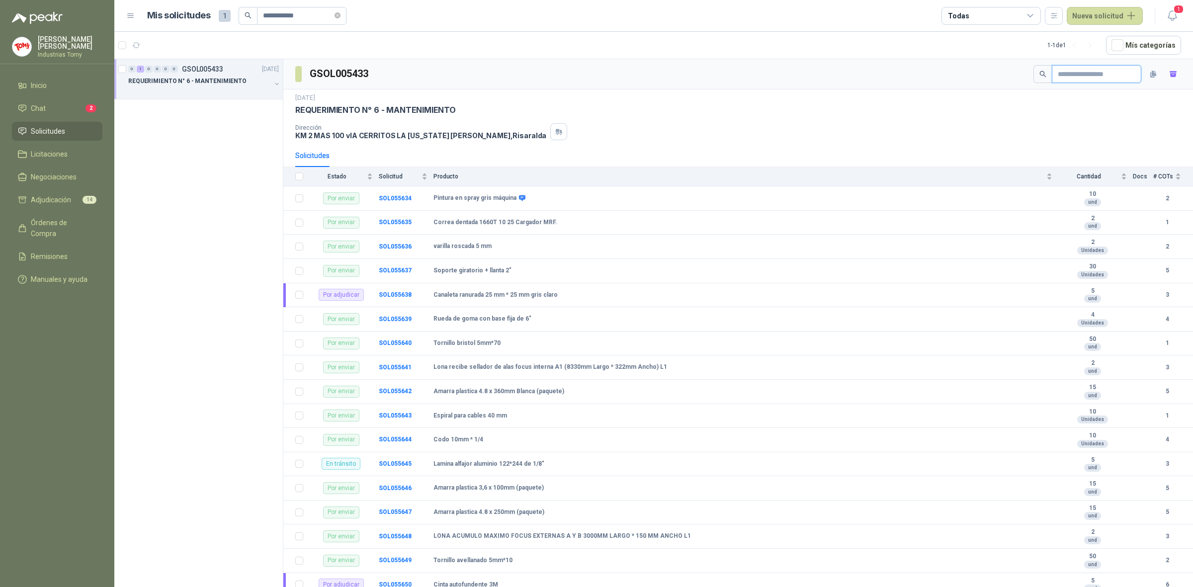
click at [1090, 72] on input "text" at bounding box center [1093, 74] width 70 height 17
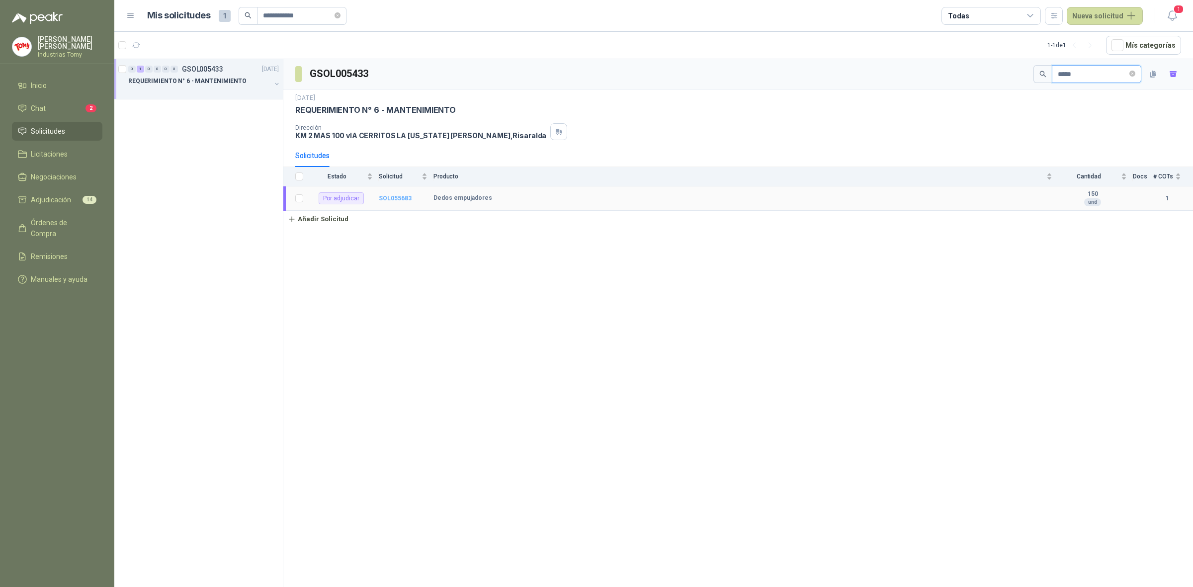
type input "*****"
click at [396, 197] on b "SOL055683" at bounding box center [395, 198] width 33 height 7
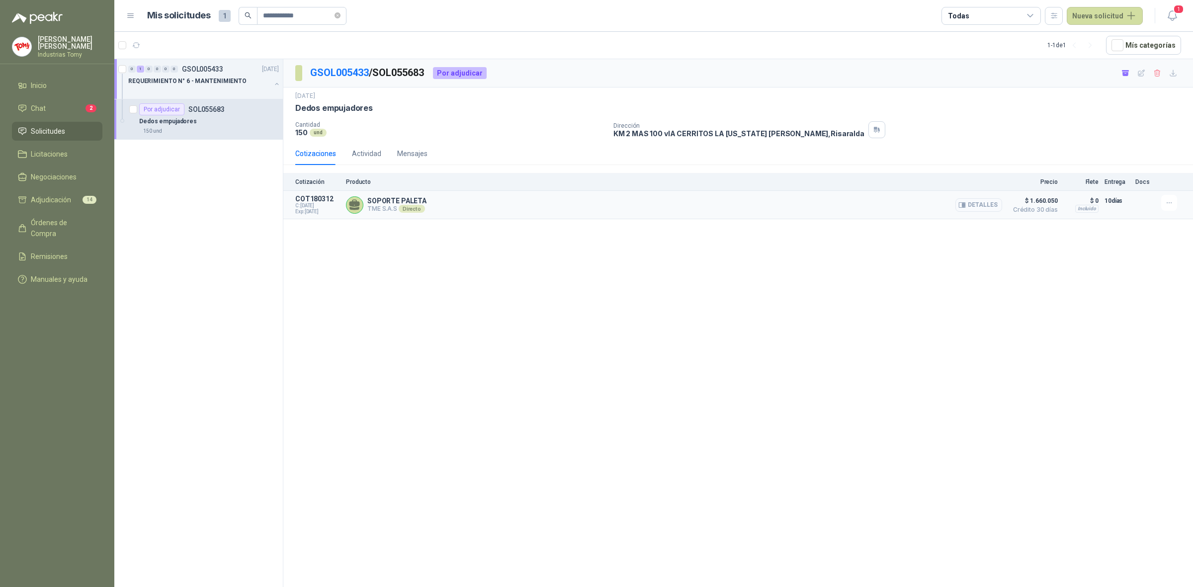
click at [988, 204] on button "Detalles" at bounding box center [978, 204] width 47 height 13
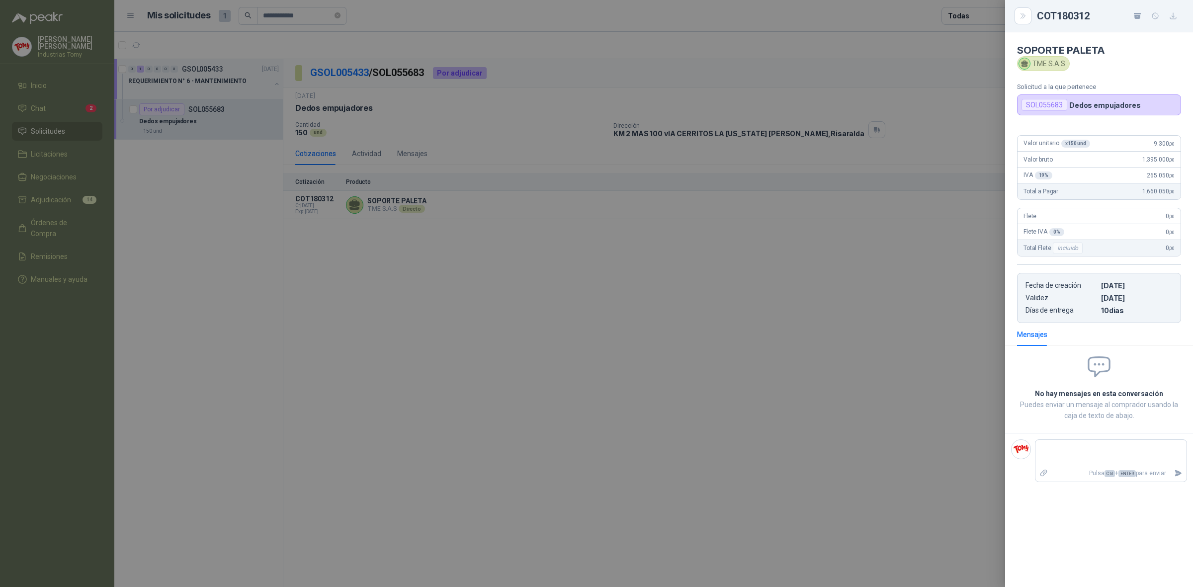
click at [717, 364] on div at bounding box center [596, 293] width 1193 height 587
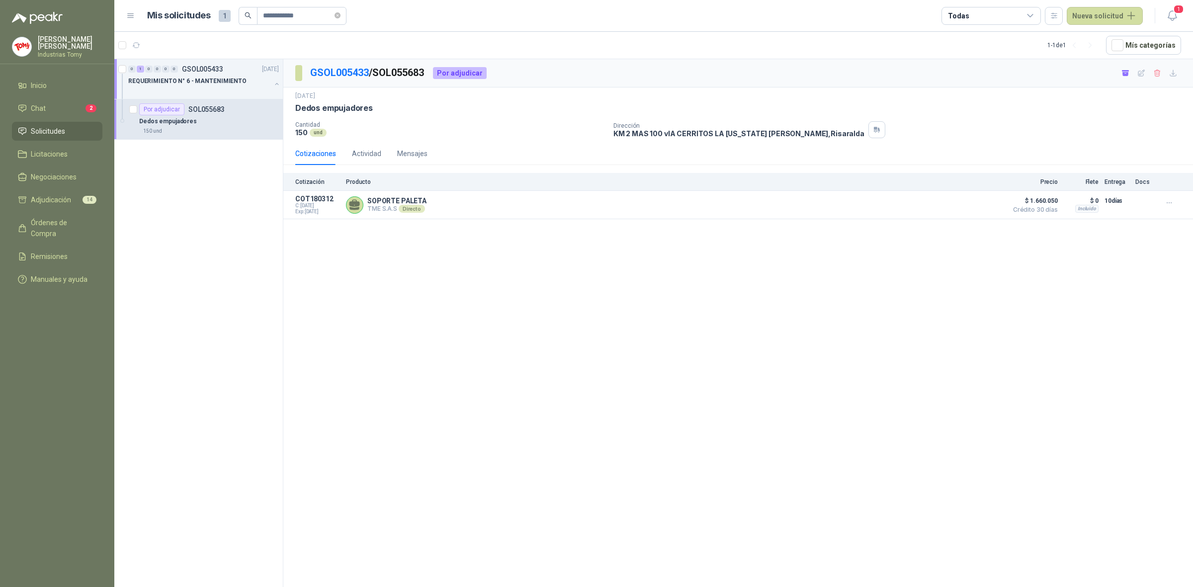
click at [472, 302] on div "GSOL005433 / SOL055683 Por adjudicar [DATE] Dedos empujadores  Cantidad 150 un…" at bounding box center [738, 324] width 910 height 531
drag, startPoint x: 478, startPoint y: 140, endPoint x: 471, endPoint y: 140, distance: 6.5
click at [476, 140] on div "[DATE] Dedos empujadores  Cantidad 150 und Dirección KM 2 MAS 100 vIA CERRITO…" at bounding box center [738, 114] width 910 height 55
click at [63, 126] on span "Solicitudes" at bounding box center [48, 131] width 34 height 11
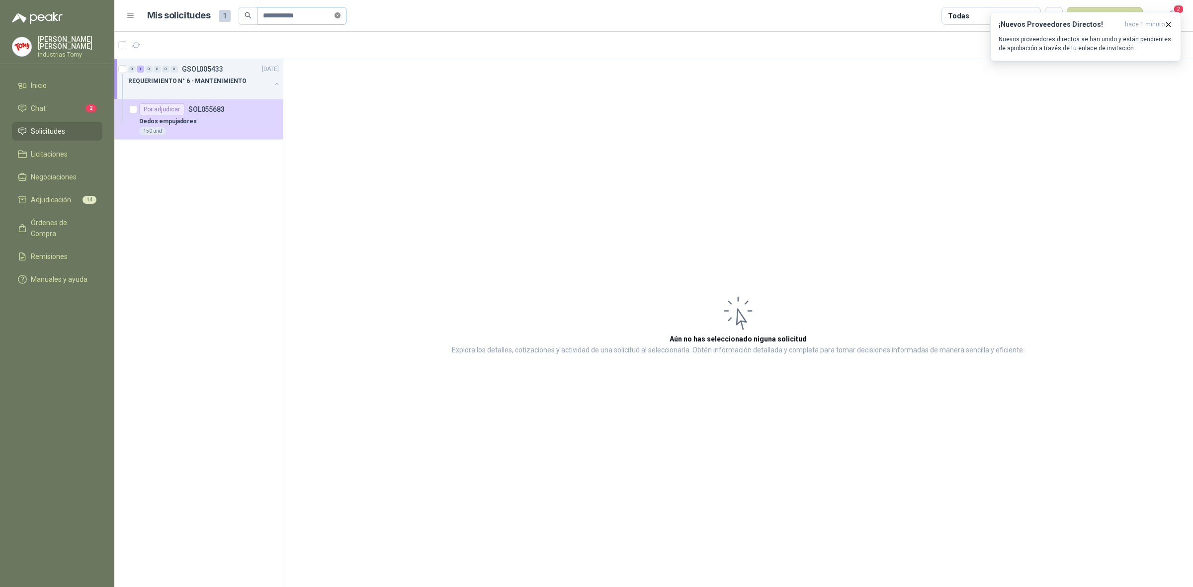
click at [340, 15] on icon "close-circle" at bounding box center [338, 15] width 6 height 6
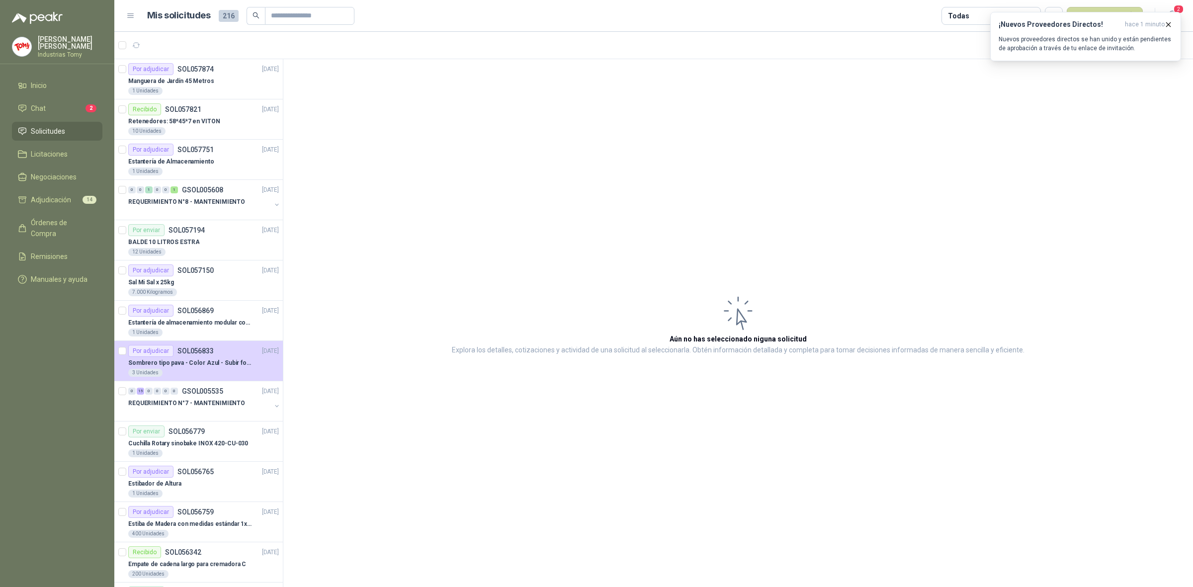
drag, startPoint x: 700, startPoint y: 134, endPoint x: 813, endPoint y: 127, distance: 113.6
click at [704, 134] on article "Aún no has seleccionado niguna solicitud Explora los detalles, cotizaciones y a…" at bounding box center [738, 324] width 910 height 531
click at [1164, 25] on icon "button" at bounding box center [1168, 24] width 8 height 8
click at [1132, 13] on button "Nueva solicitud" at bounding box center [1105, 16] width 76 height 18
click at [1106, 38] on link "Solicitud" at bounding box center [1116, 39] width 84 height 17
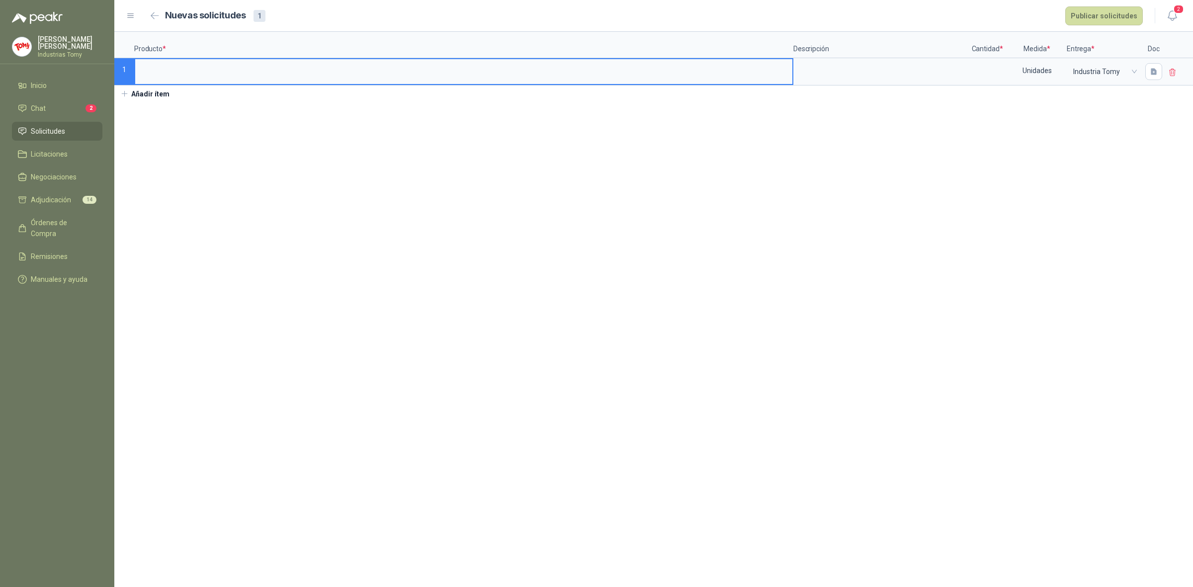
click at [299, 65] on input at bounding box center [463, 68] width 657 height 19
drag, startPoint x: 316, startPoint y: 71, endPoint x: 265, endPoint y: 66, distance: 50.9
click at [265, 66] on input "**********" at bounding box center [463, 68] width 657 height 19
type input "**********"
click at [910, 69] on textarea at bounding box center [880, 70] width 172 height 23
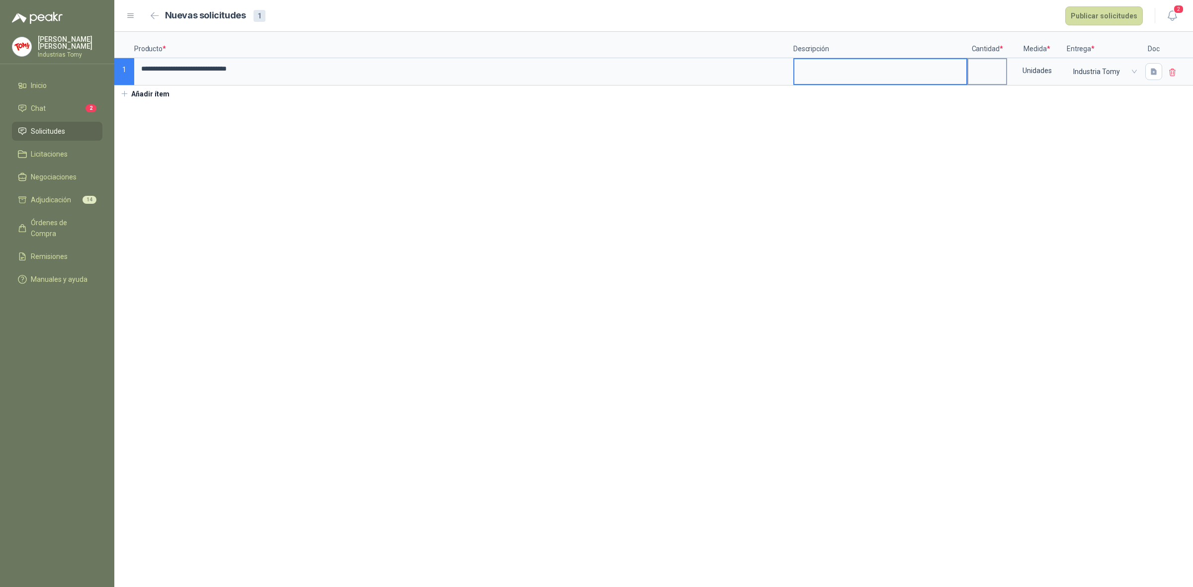
click at [997, 81] on label at bounding box center [987, 71] width 38 height 25
click at [997, 79] on input at bounding box center [987, 68] width 38 height 19
type input "***"
click at [1021, 75] on div "Unidades" at bounding box center [1037, 70] width 58 height 23
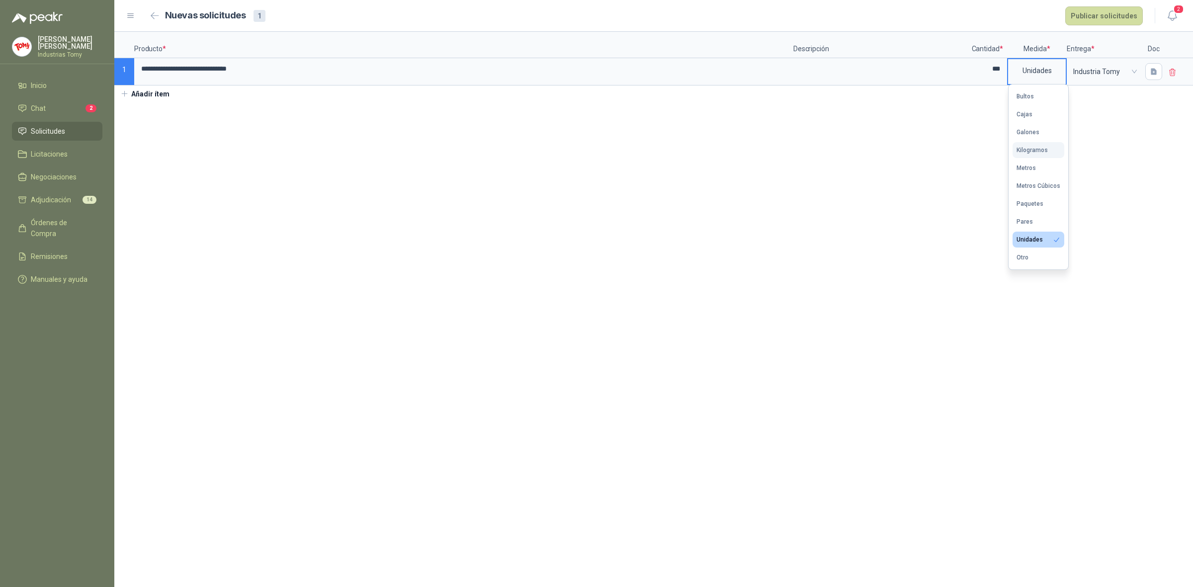
click at [1051, 147] on button "Kilogramos" at bounding box center [1038, 150] width 52 height 16
click at [143, 98] on button "Añadir ítem" at bounding box center [144, 93] width 61 height 17
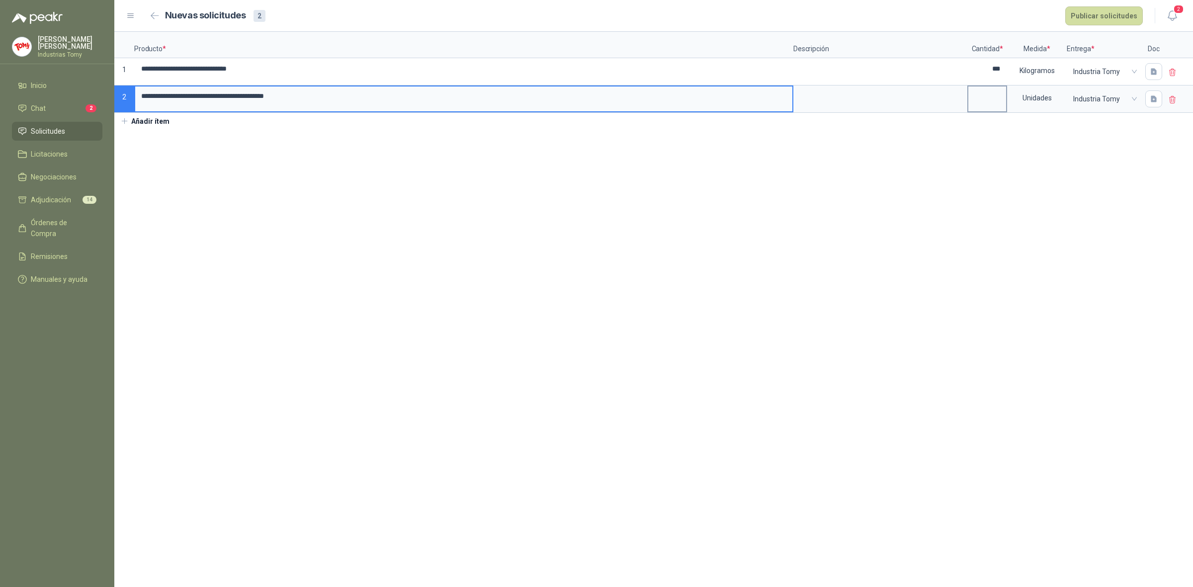
click at [995, 99] on input at bounding box center [987, 95] width 38 height 19
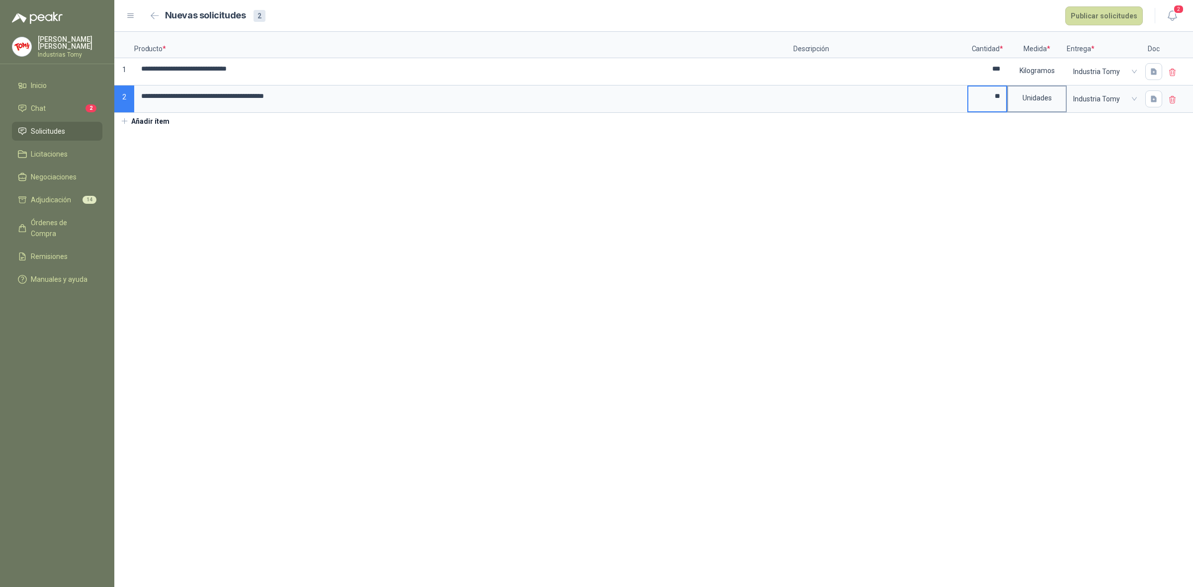
type input "**"
click at [1046, 97] on div "Unidades" at bounding box center [1037, 97] width 58 height 23
click at [1045, 289] on button "Otro" at bounding box center [1038, 285] width 52 height 16
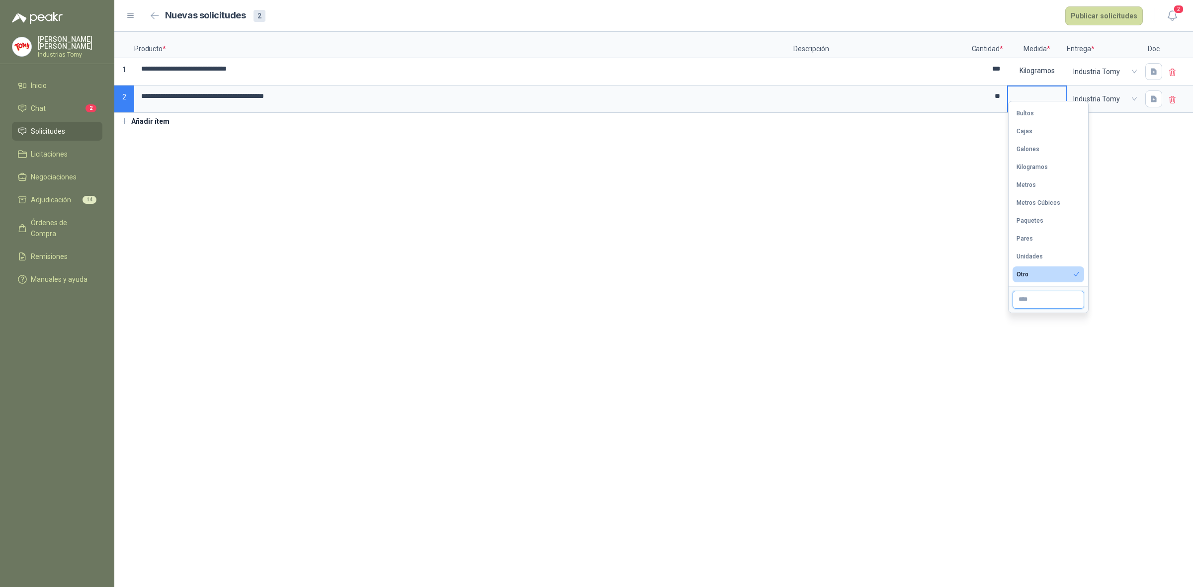
click at [1045, 301] on input "text" at bounding box center [1048, 300] width 72 height 18
click at [1056, 306] on input "*****" at bounding box center [1048, 311] width 72 height 18
type input "*****"
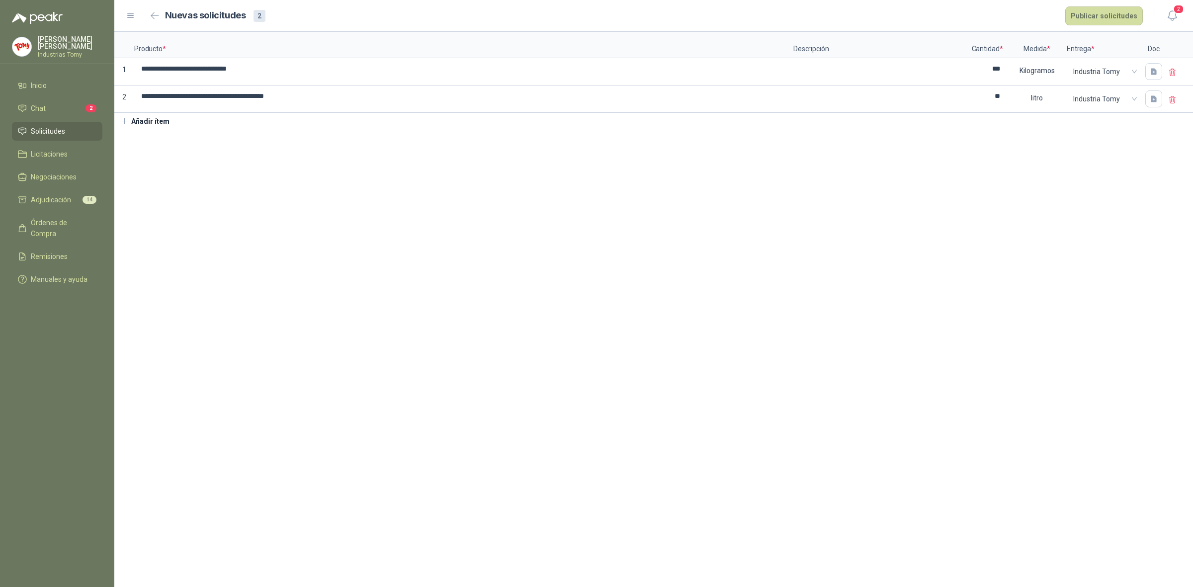
click at [1074, 368] on section "**********" at bounding box center [653, 309] width 1079 height 555
click at [1076, 195] on section "**********" at bounding box center [653, 309] width 1079 height 555
click at [1115, 14] on button "Publicar solicitudes" at bounding box center [1104, 15] width 78 height 19
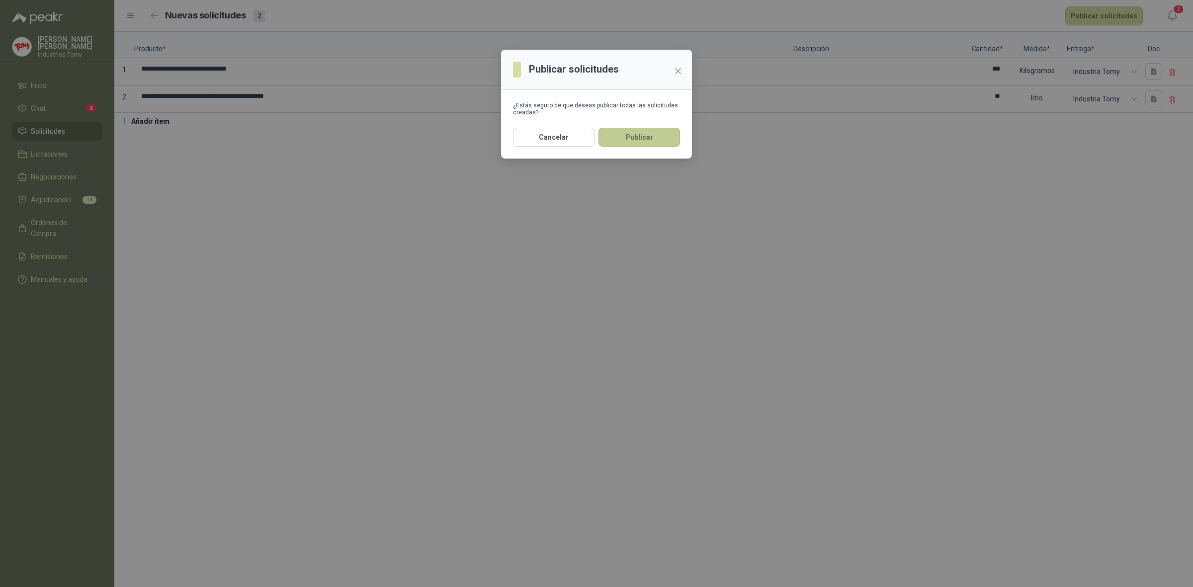
click at [651, 132] on button "Publicar" at bounding box center [639, 137] width 82 height 19
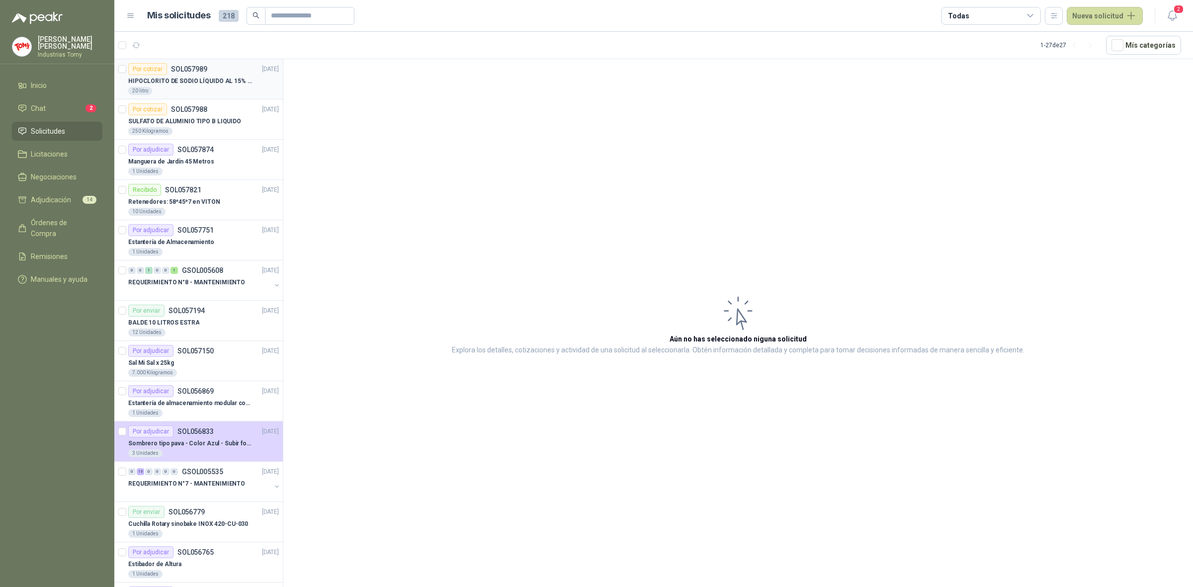
click at [190, 77] on p "HIPOCLORITO DE SODIO LÍQUIDO AL 15% CONT NETO 20L" at bounding box center [190, 81] width 124 height 9
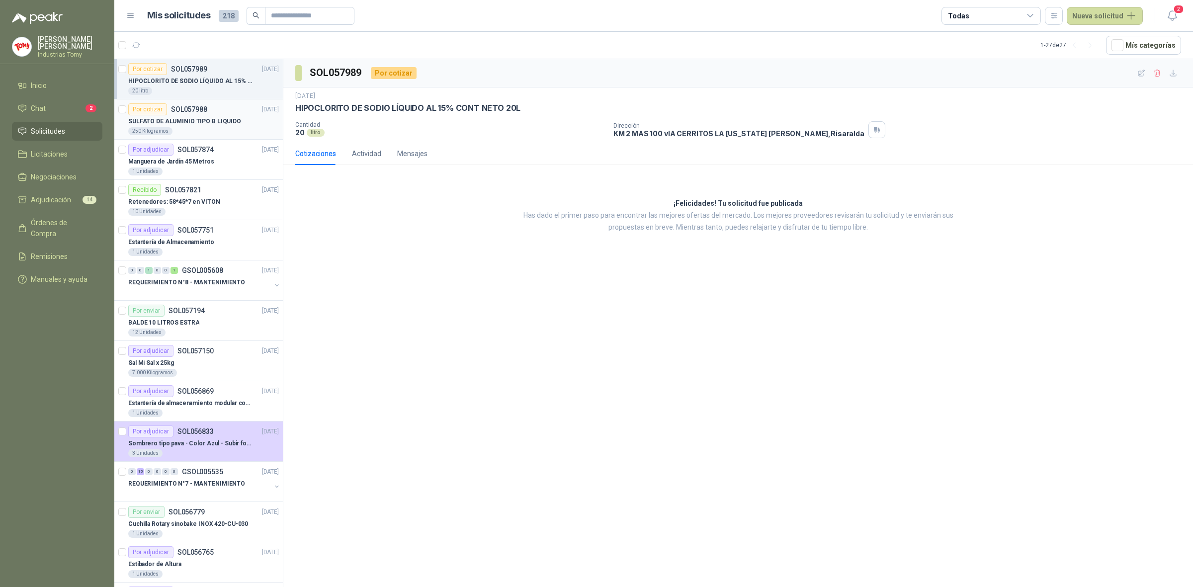
click at [192, 125] on p "SULFATO DE ALUMINIO TIPO B LIQUIDO" at bounding box center [184, 121] width 113 height 9
drag, startPoint x: 364, startPoint y: 73, endPoint x: 292, endPoint y: 71, distance: 71.6
click at [292, 71] on div "SOL057988 Por cotizar" at bounding box center [738, 73] width 910 height 28
copy section "SOL057988"
drag, startPoint x: 293, startPoint y: 105, endPoint x: 453, endPoint y: 110, distance: 159.6
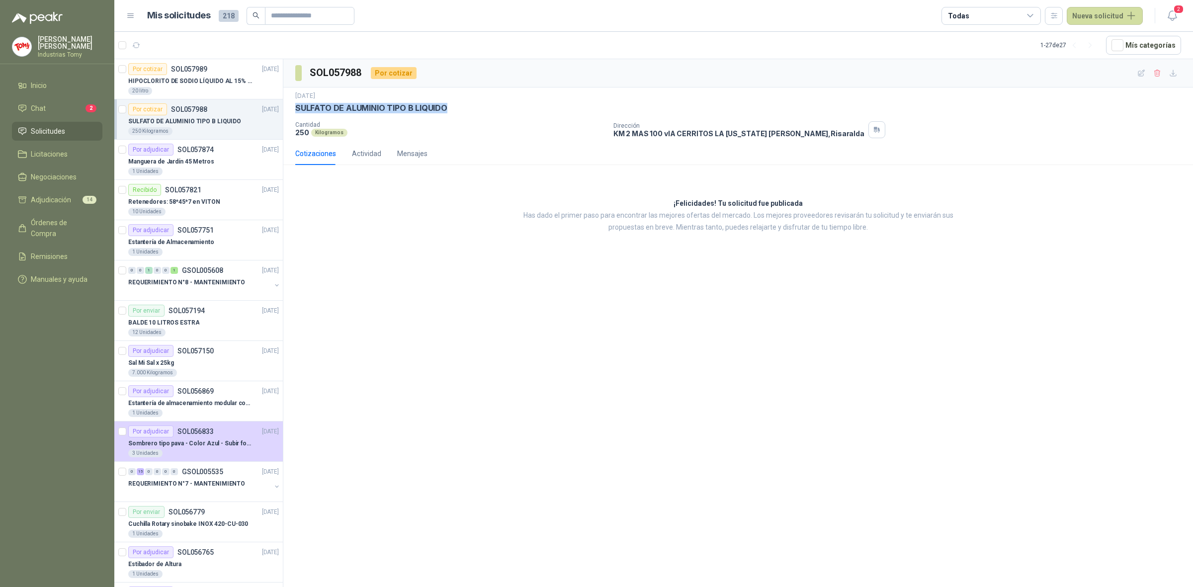
click at [453, 110] on div "[DATE] SULFATO DE ALUMINIO TIPO B LIQUIDO Cantidad 250 Kilogramos Dirección KM …" at bounding box center [738, 114] width 910 height 55
copy p "SULFATO DE ALUMINIO TIPO B LIQUIDO"
click at [163, 83] on p "HIPOCLORITO DE SODIO LÍQUIDO AL 15% CONT NETO 20L" at bounding box center [190, 81] width 124 height 9
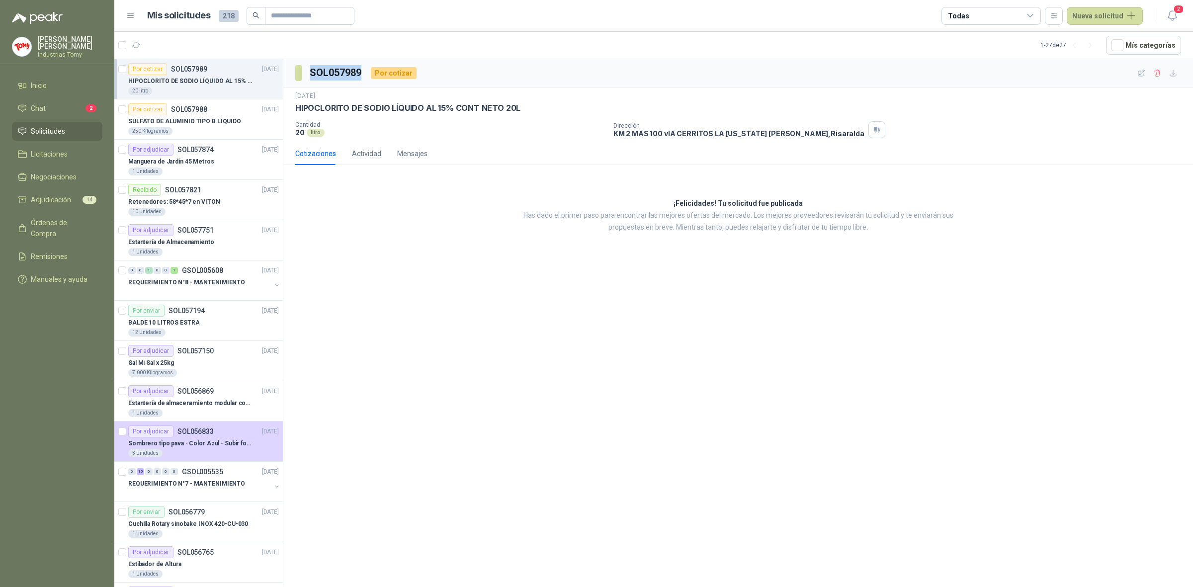
drag, startPoint x: 310, startPoint y: 72, endPoint x: 363, endPoint y: 65, distance: 53.7
click at [363, 65] on div "SOL057989 Por cotizar" at bounding box center [738, 73] width 910 height 28
copy h3 "SOL057989"
drag, startPoint x: 294, startPoint y: 110, endPoint x: 546, endPoint y: 103, distance: 251.6
click at [546, 103] on div "[DATE] [MEDICAL_DATA] LÍQUIDO AL 15% CONT NETO 20L Cantidad 20 litro Dirección …" at bounding box center [738, 114] width 910 height 55
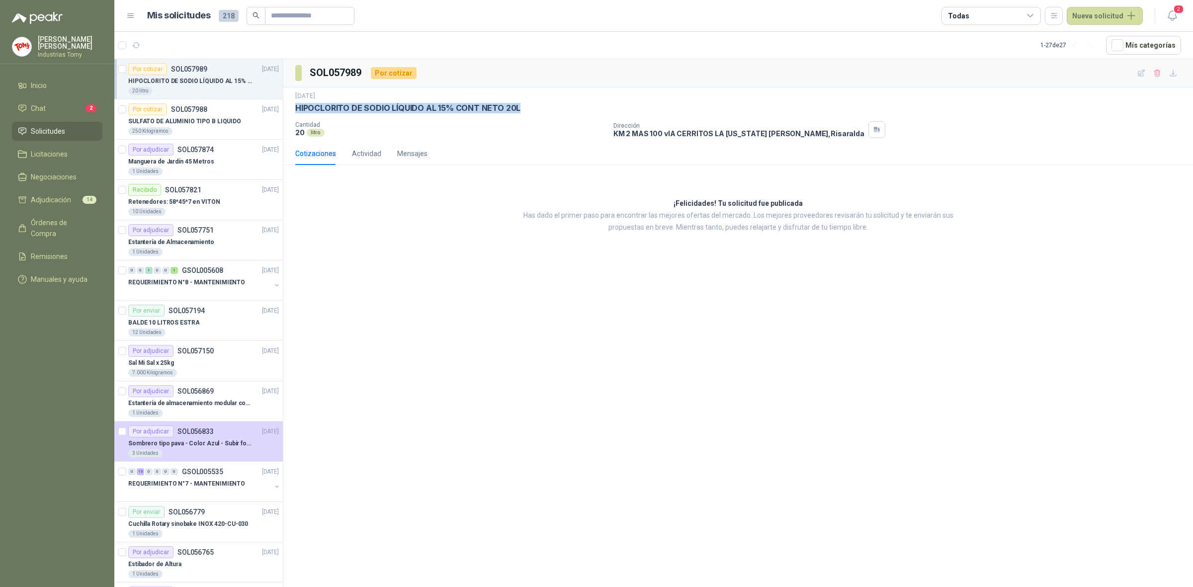
copy p "HIPOCLORITO DE SODIO LÍQUIDO AL 15% CONT NETO 20L"
click at [455, 344] on div "SOL057989 Por cotizar [DATE] [MEDICAL_DATA] LÍQUIDO AL 15% CONT NETO 20L Cantid…" at bounding box center [738, 324] width 910 height 531
